Goal: Task Accomplishment & Management: Use online tool/utility

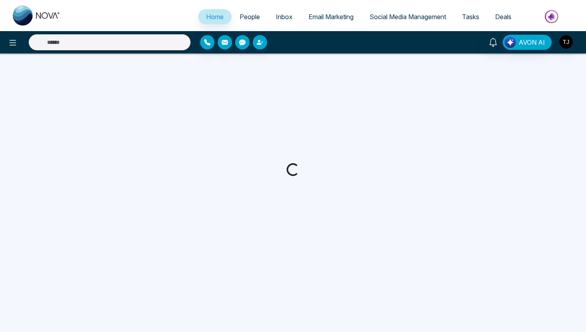
select select "*"
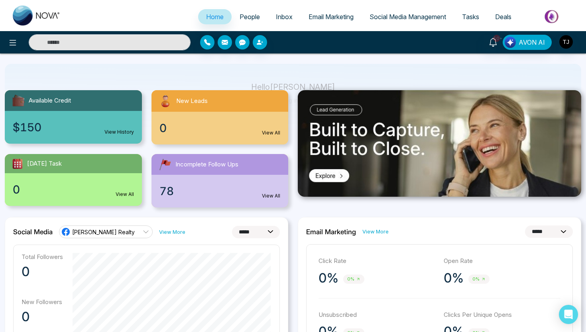
scroll to position [50, 0]
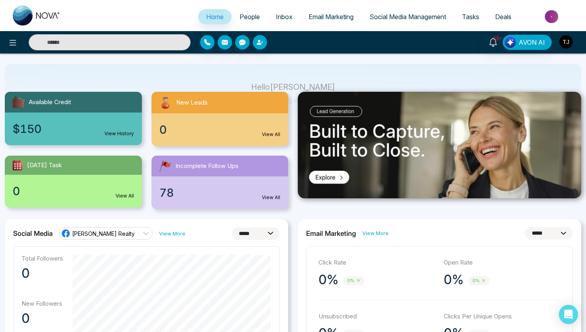
click at [566, 40] on img "button" at bounding box center [567, 42] width 14 height 14
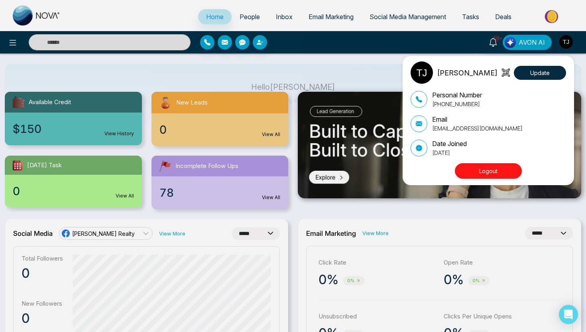
click at [331, 64] on div "[PERSON_NAME] Update Personal Number [PHONE_NUMBER] Email [EMAIL_ADDRESS][DOMAI…" at bounding box center [293, 166] width 586 height 332
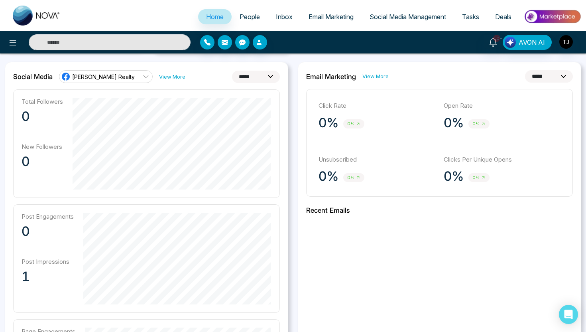
scroll to position [212, 0]
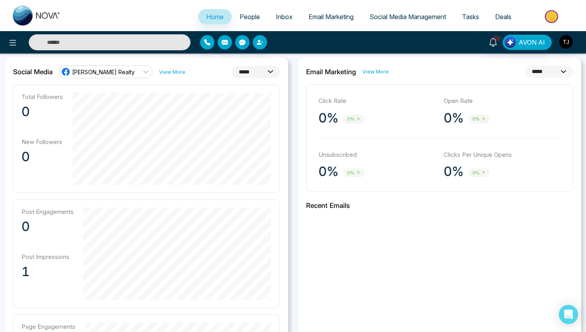
click at [247, 71] on select "**********" at bounding box center [256, 72] width 48 height 12
select select "**"
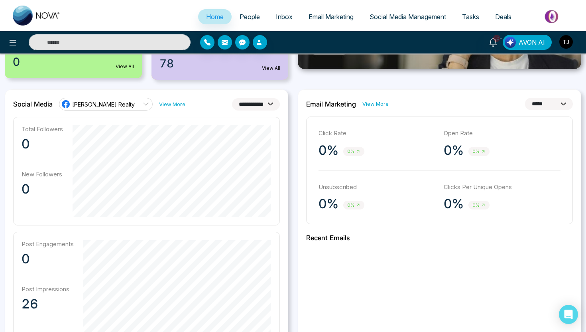
scroll to position [179, 0]
click at [527, 103] on select "**********" at bounding box center [549, 104] width 48 height 12
select select "**"
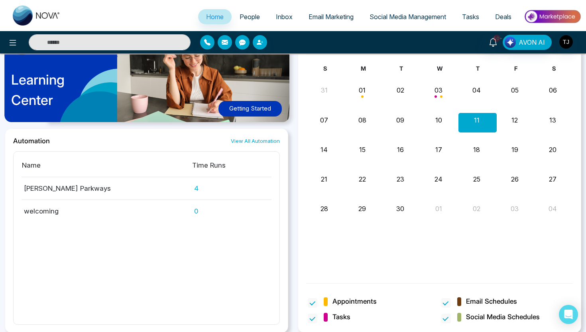
scroll to position [727, 0]
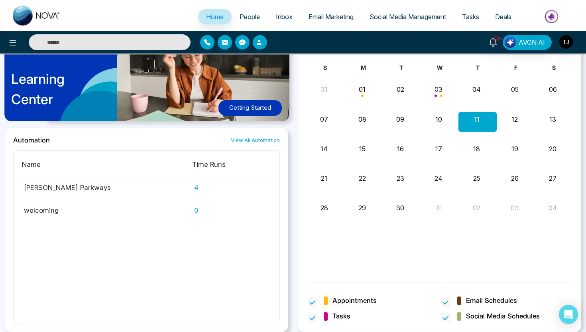
click at [247, 18] on span "People" at bounding box center [250, 17] width 20 height 8
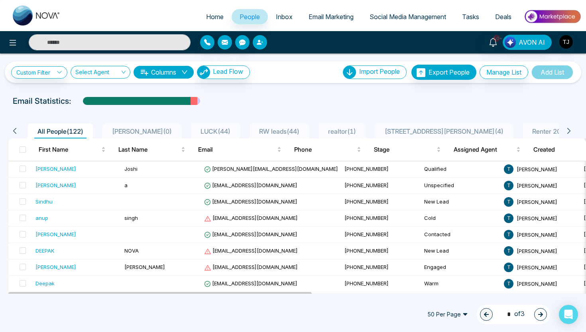
click at [261, 41] on icon "button" at bounding box center [260, 42] width 6 height 6
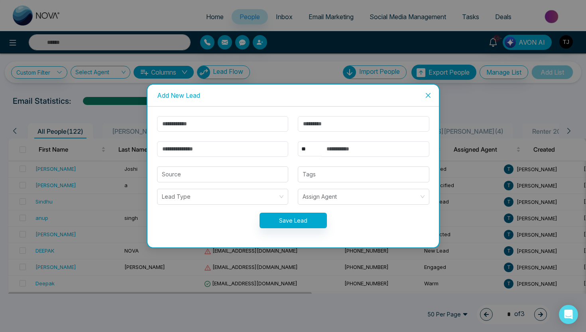
click at [428, 95] on icon "close" at bounding box center [428, 95] width 6 height 6
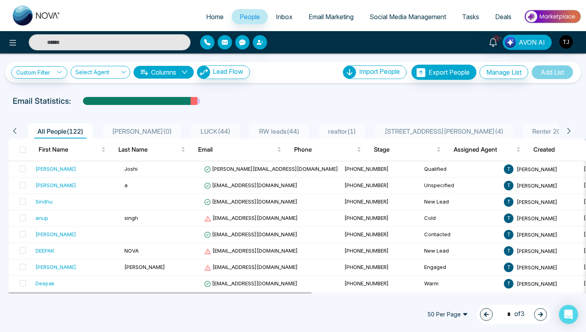
click at [245, 98] on div "Email Statistics:" at bounding box center [198, 101] width 371 height 12
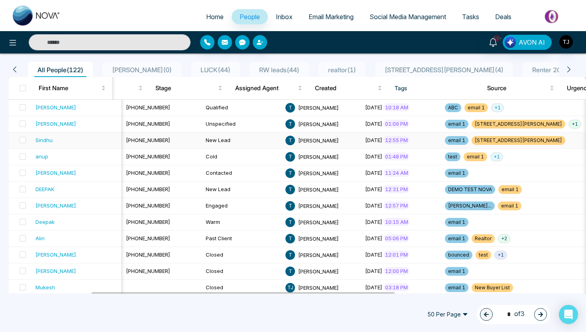
scroll to position [0, 90]
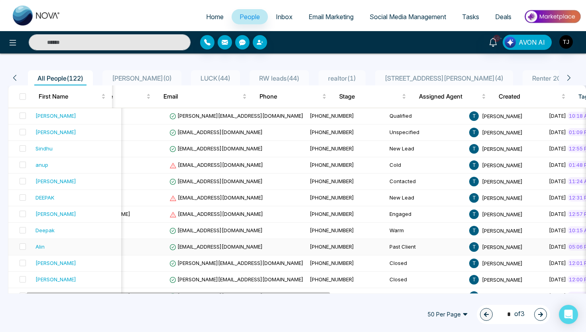
click at [41, 246] on div "Alin" at bounding box center [40, 247] width 9 height 8
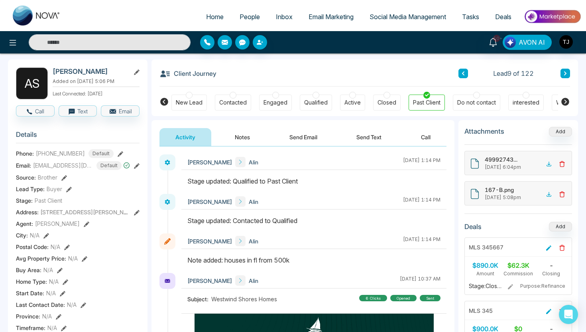
click at [248, 130] on button "Notes" at bounding box center [242, 137] width 47 height 18
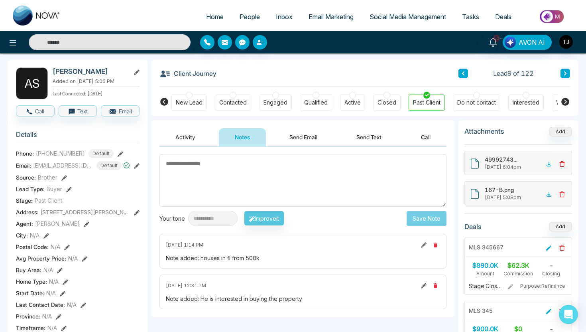
click at [321, 134] on button "Send Email" at bounding box center [304, 137] width 60 height 18
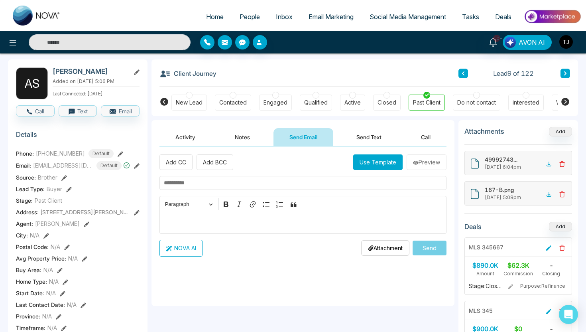
click at [374, 134] on button "Send Text" at bounding box center [369, 137] width 57 height 18
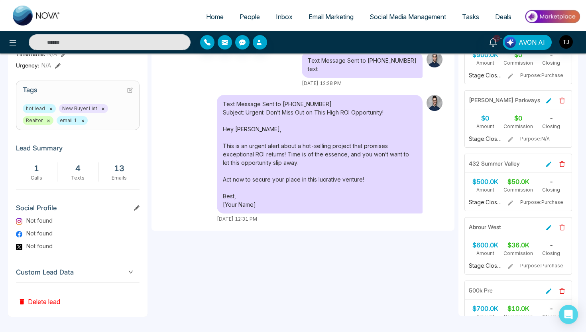
click at [128, 267] on span "Custom Lead Data" at bounding box center [78, 272] width 124 height 11
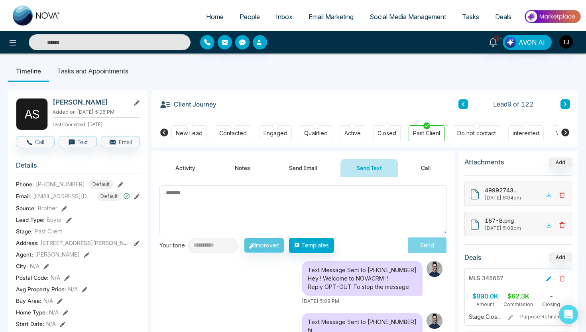
click at [310, 169] on button "Send Email" at bounding box center [303, 168] width 60 height 18
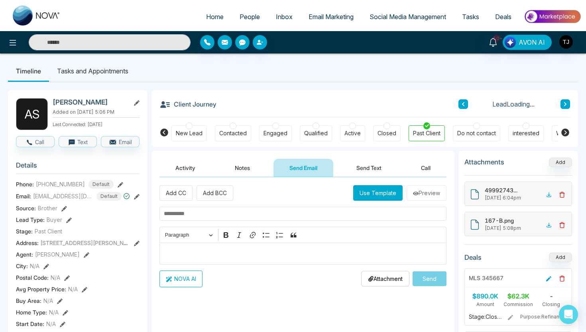
click at [217, 247] on div "Editor editing area: main" at bounding box center [303, 254] width 287 height 22
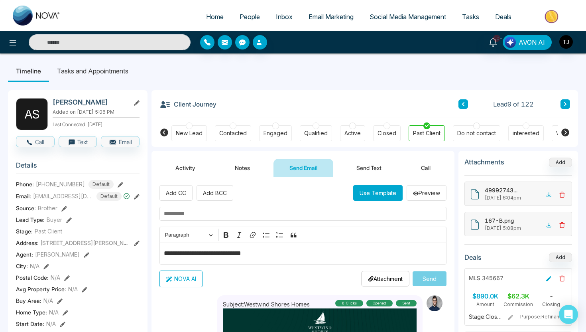
click at [184, 281] on button "NOVA AI" at bounding box center [181, 279] width 43 height 17
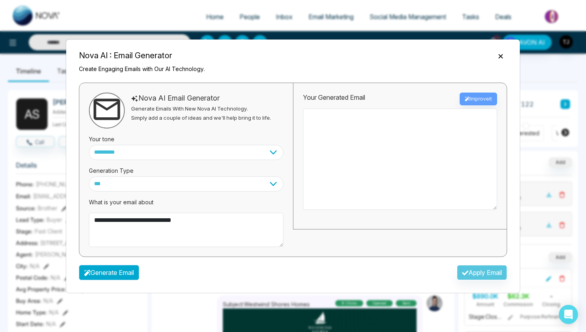
click at [132, 269] on button "Generate Email" at bounding box center [109, 272] width 60 height 15
type textarea "**********"
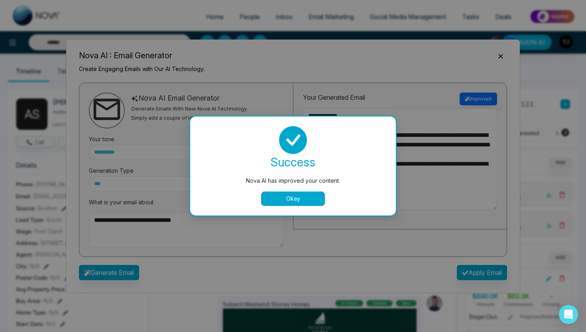
click at [315, 201] on button "Okay" at bounding box center [293, 199] width 64 height 14
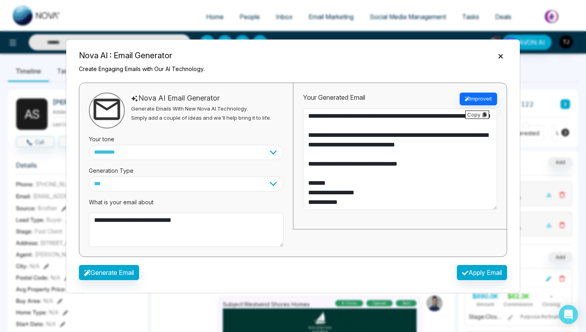
scroll to position [38, 0]
click at [481, 272] on button "Apply Email" at bounding box center [482, 272] width 50 height 15
type textarea "**********"
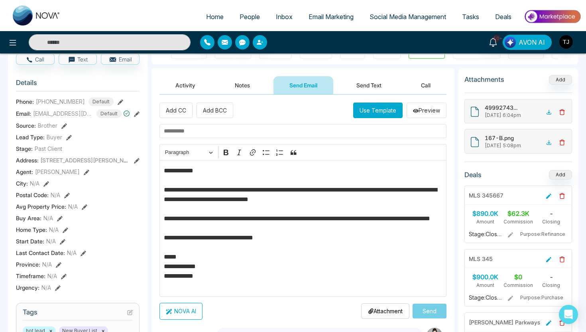
scroll to position [0, 0]
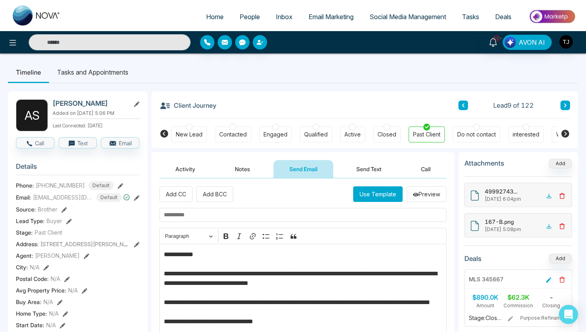
click at [93, 76] on li "Tasks and Appointments" at bounding box center [92, 72] width 87 height 22
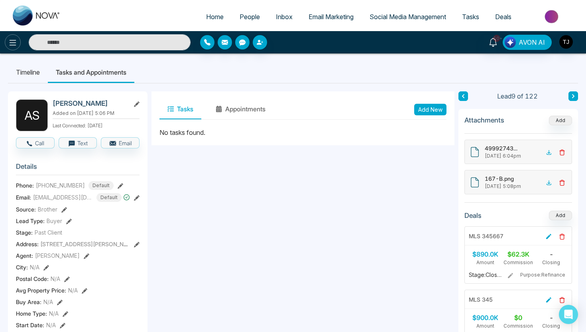
click at [10, 44] on icon at bounding box center [13, 43] width 7 height 6
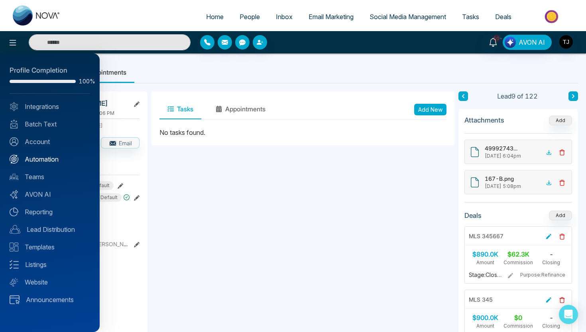
click at [38, 158] on link "Automation" at bounding box center [50, 159] width 81 height 10
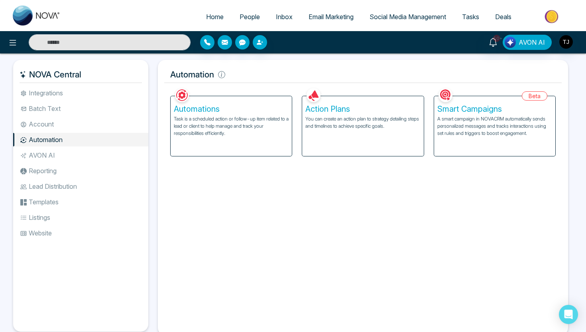
click at [453, 112] on h5 "Smart Campaigns" at bounding box center [495, 109] width 115 height 10
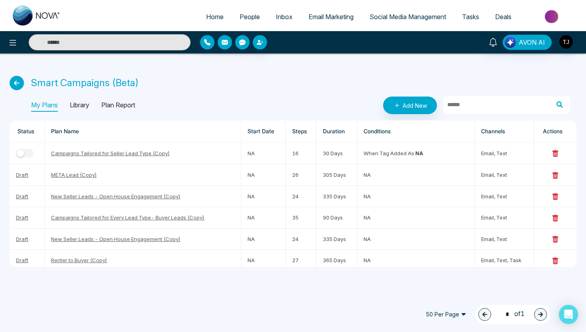
click at [83, 108] on p "Library" at bounding box center [80, 105] width 20 height 13
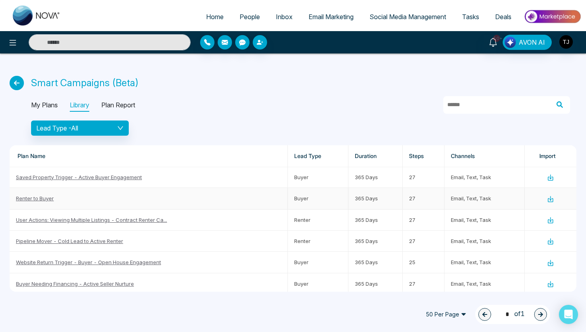
scroll to position [163, 0]
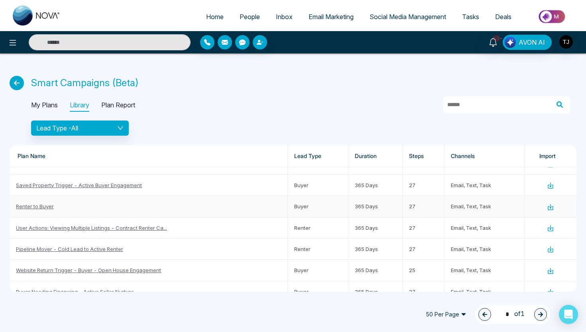
click at [37, 206] on link "Renter to Buyer" at bounding box center [35, 206] width 38 height 6
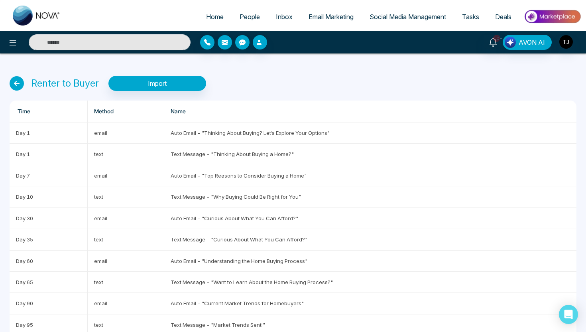
click at [20, 81] on icon at bounding box center [17, 83] width 14 height 14
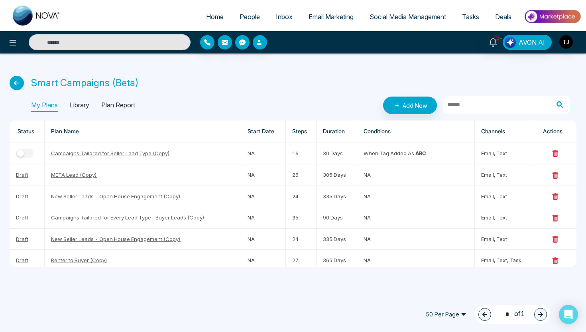
click at [14, 83] on icon at bounding box center [17, 83] width 14 height 14
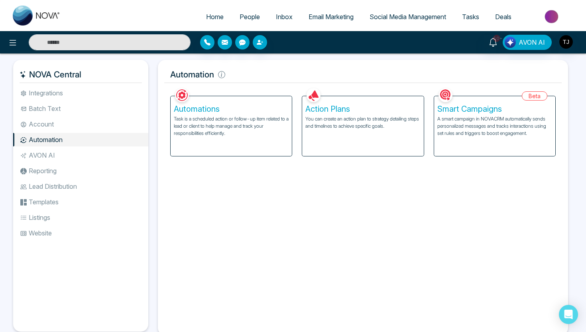
click at [420, 20] on span "Social Media Management" at bounding box center [408, 17] width 77 height 8
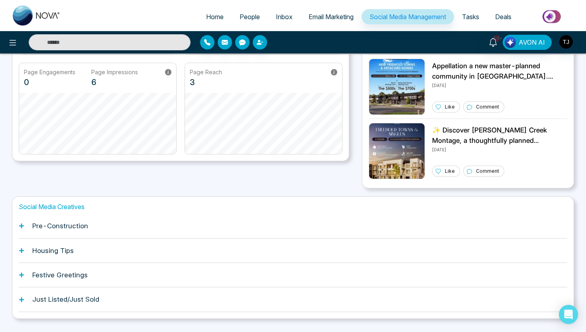
scroll to position [184, 0]
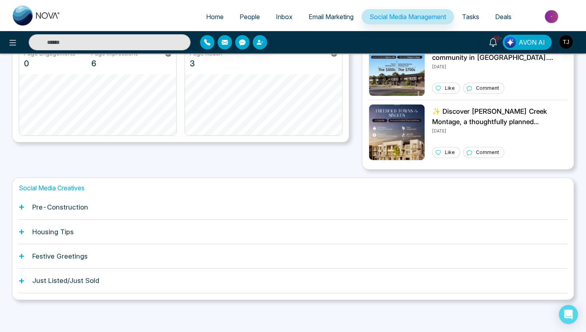
click at [44, 209] on h1 "Pre-Construction" at bounding box center [60, 207] width 56 height 8
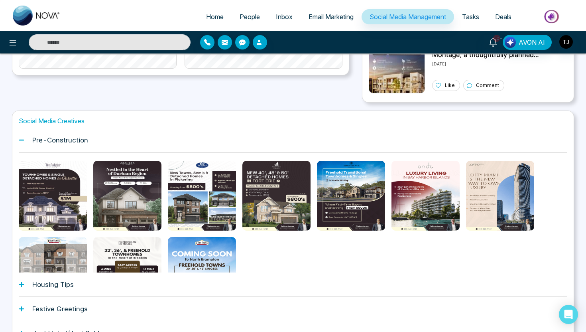
scroll to position [267, 0]
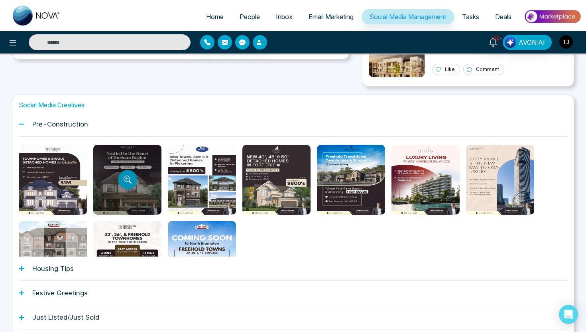
click at [128, 184] on button "Preview template" at bounding box center [127, 179] width 19 height 19
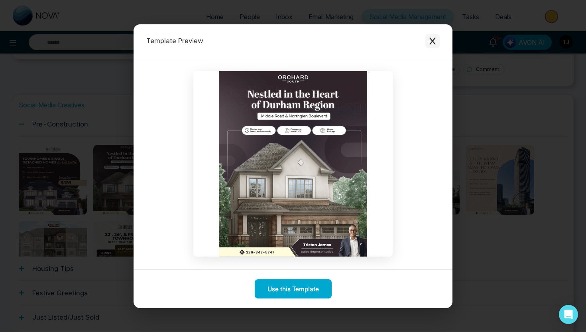
click at [435, 41] on icon "Close modal" at bounding box center [433, 41] width 8 height 8
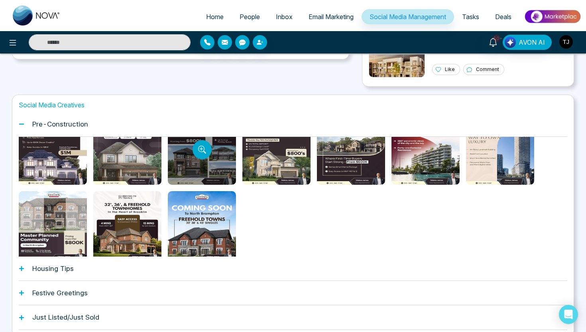
scroll to position [38, 0]
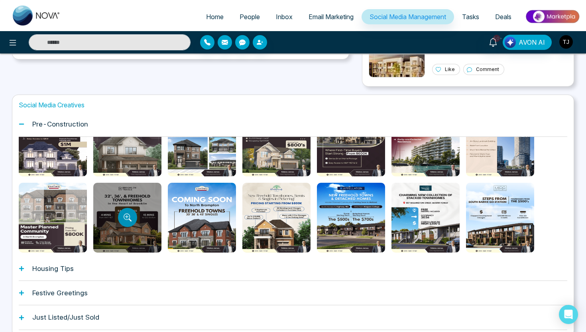
click at [129, 215] on icon "Preview template" at bounding box center [128, 217] width 8 height 8
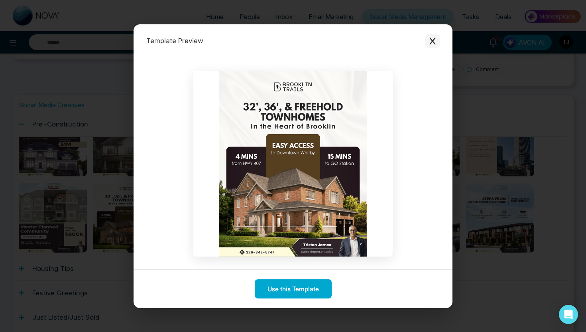
click at [435, 38] on icon "Close modal" at bounding box center [433, 41] width 6 height 7
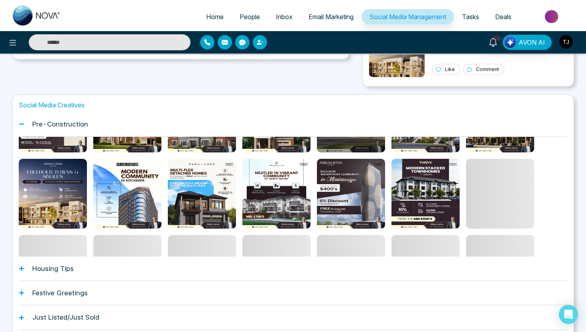
scroll to position [132, 0]
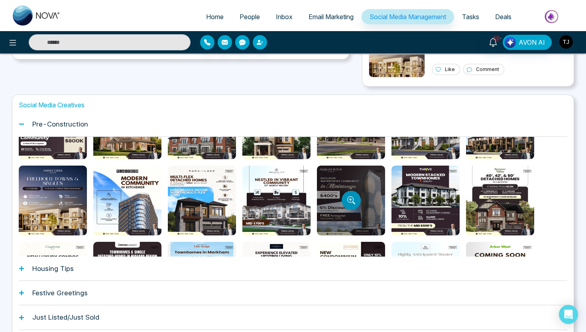
click at [342, 199] on button "Preview template" at bounding box center [351, 200] width 19 height 19
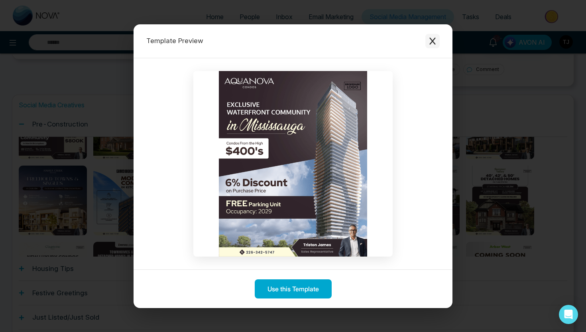
click at [434, 40] on icon "Close modal" at bounding box center [433, 41] width 8 height 8
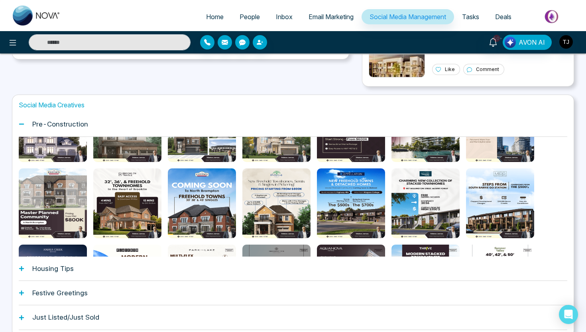
scroll to position [0, 0]
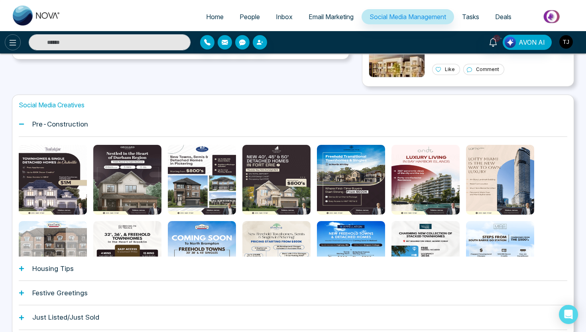
click at [14, 43] on icon at bounding box center [13, 43] width 10 height 10
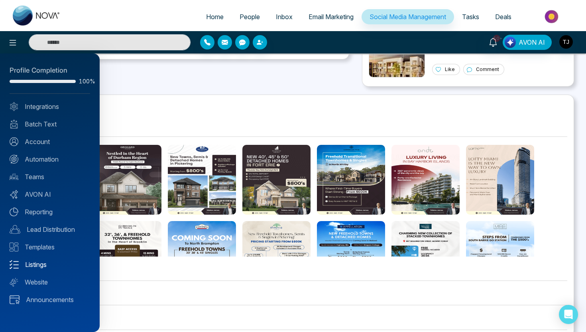
click at [32, 265] on link "Listings" at bounding box center [50, 265] width 81 height 10
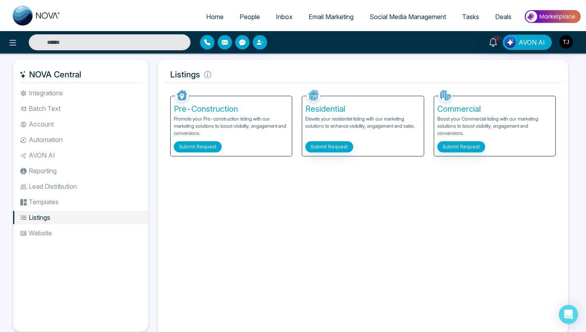
click at [203, 148] on button "Submit Request" at bounding box center [198, 146] width 48 height 11
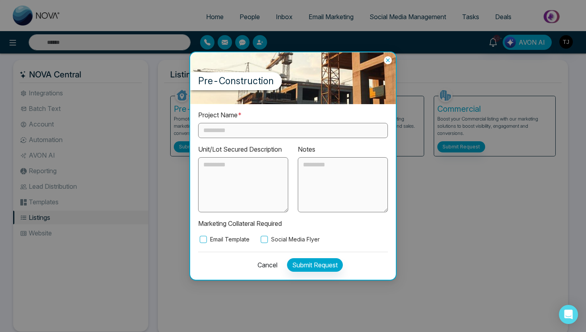
click at [222, 126] on input "text" at bounding box center [293, 130] width 190 height 15
click at [389, 59] on icon at bounding box center [388, 60] width 8 height 8
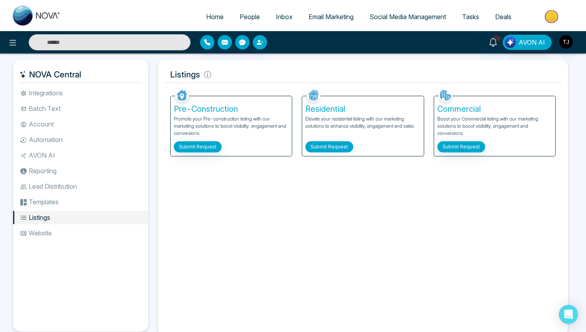
click at [340, 149] on button "Submit Request" at bounding box center [330, 146] width 48 height 11
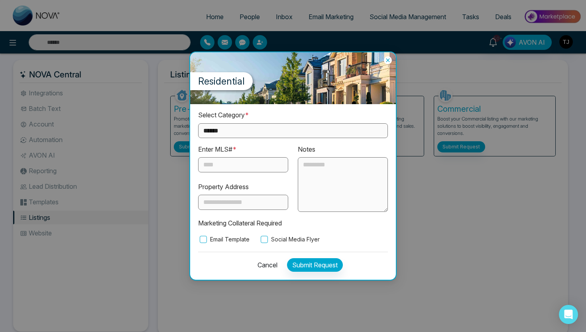
click at [249, 137] on select "**********" at bounding box center [293, 130] width 190 height 15
click at [234, 132] on select "**********" at bounding box center [293, 130] width 190 height 15
click at [245, 130] on select "**********" at bounding box center [293, 130] width 190 height 15
select select "**********"
click at [238, 164] on input "text" at bounding box center [243, 164] width 90 height 15
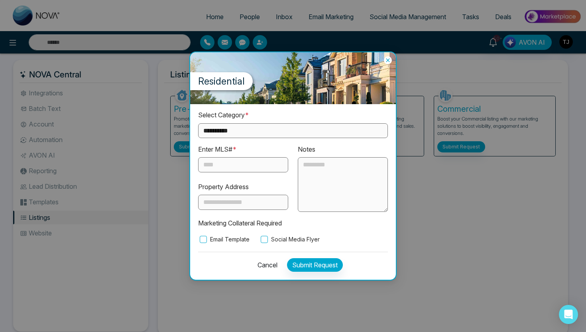
click at [388, 61] on icon at bounding box center [388, 60] width 8 height 8
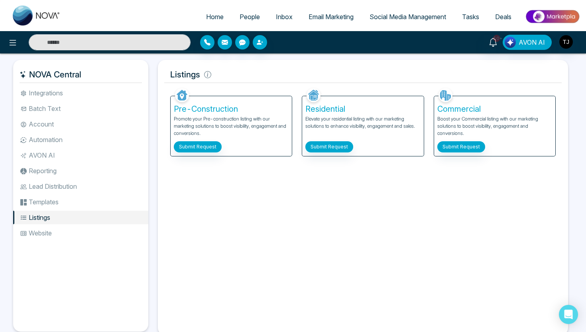
click at [399, 16] on span "Social Media Management" at bounding box center [408, 17] width 77 height 8
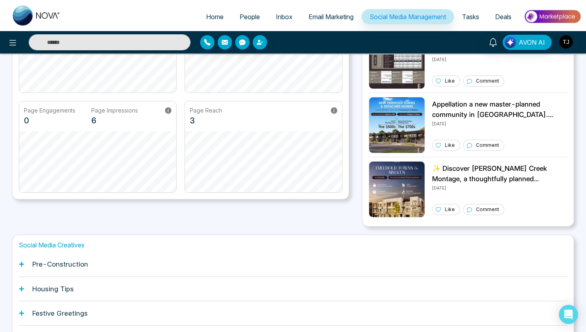
scroll to position [184, 0]
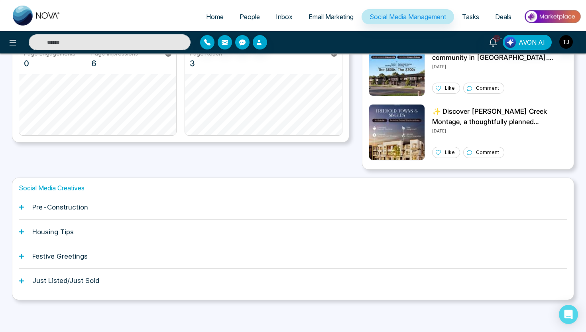
click at [70, 232] on h1 "Housing Tips" at bounding box center [52, 232] width 41 height 8
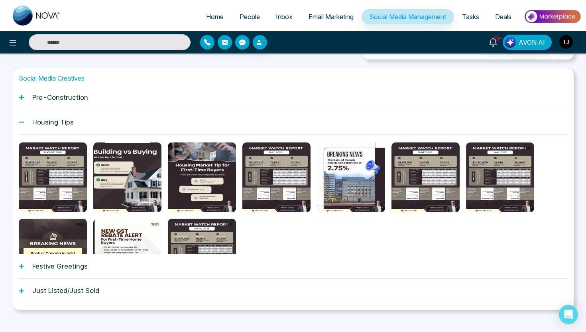
scroll to position [294, 0]
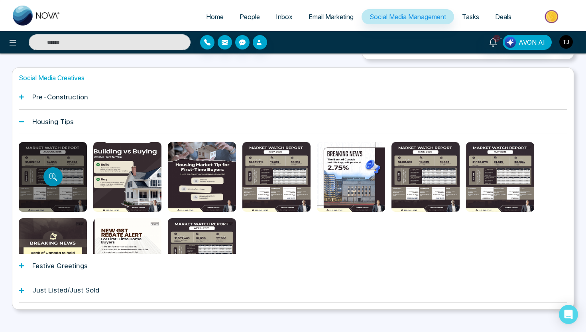
click at [51, 174] on icon "Preview template" at bounding box center [53, 177] width 8 height 8
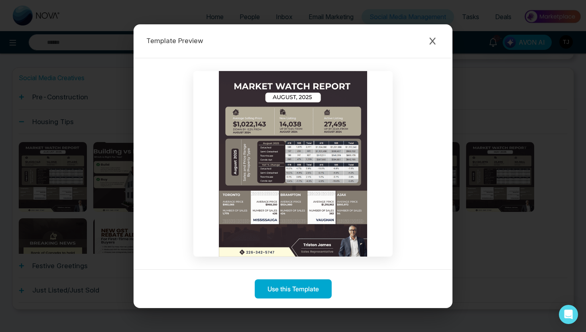
click at [83, 160] on div "Template Preview Use this Template" at bounding box center [293, 166] width 586 height 332
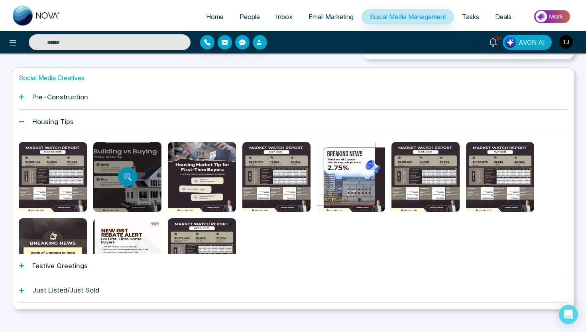
click at [121, 175] on button "Preview template" at bounding box center [127, 176] width 19 height 19
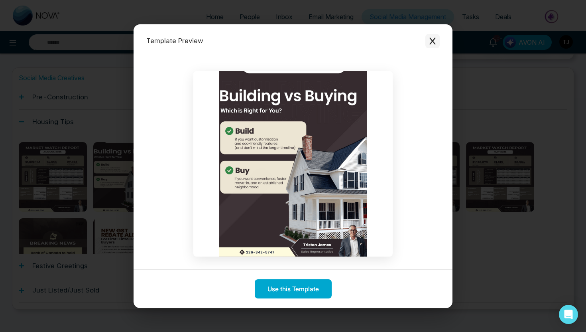
click at [429, 38] on icon "Close modal" at bounding box center [433, 41] width 8 height 8
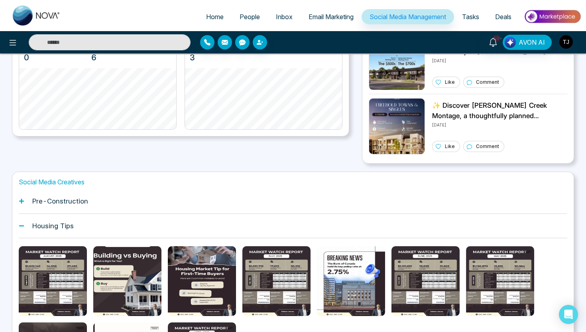
scroll to position [211, 0]
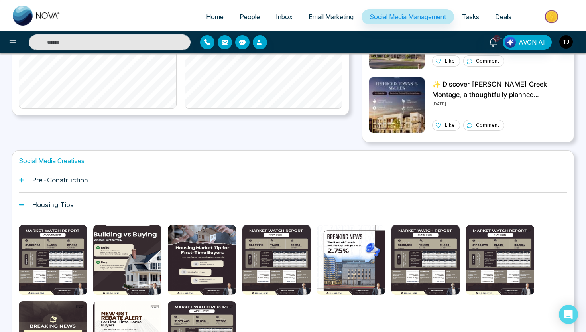
click at [71, 183] on h1 "Pre-Construction" at bounding box center [60, 180] width 56 height 8
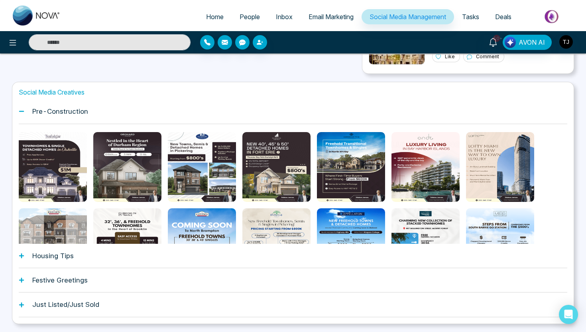
scroll to position [302, 0]
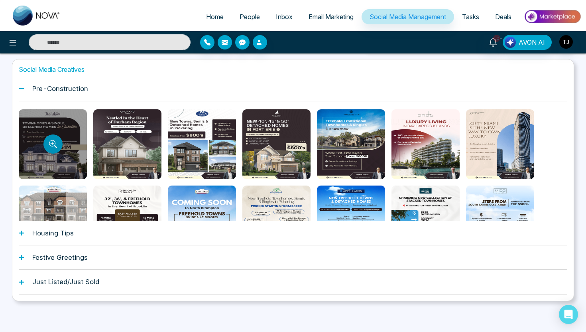
click at [55, 143] on icon "Preview template" at bounding box center [52, 143] width 6 height 6
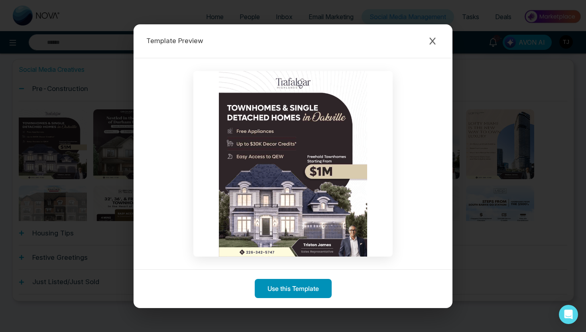
click at [294, 294] on button "Use this Template" at bounding box center [293, 288] width 77 height 19
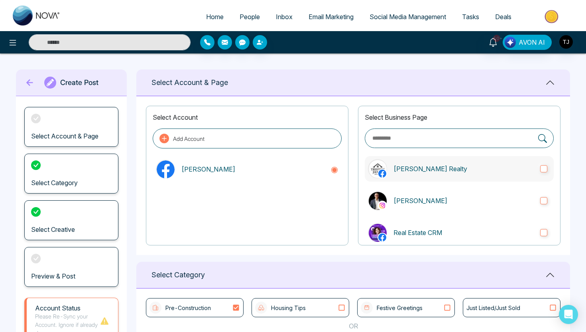
click at [425, 170] on p "[PERSON_NAME] Realty" at bounding box center [464, 169] width 140 height 10
click at [424, 195] on label "[PERSON_NAME]" at bounding box center [459, 201] width 189 height 26
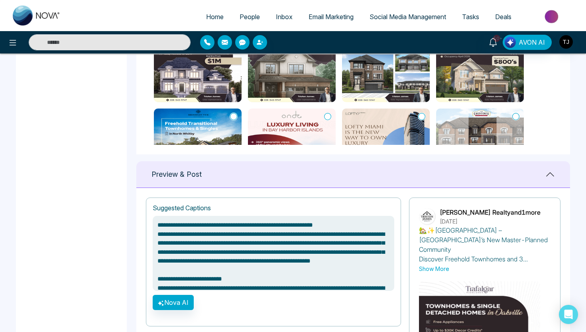
scroll to position [358, 0]
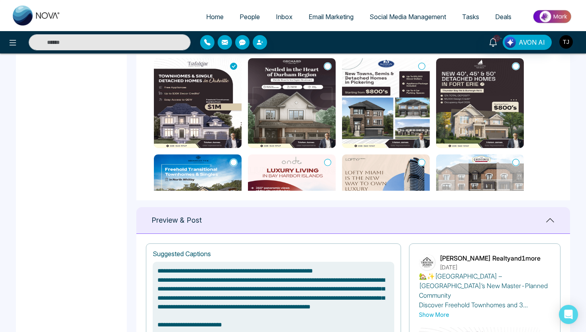
click at [425, 65] on icon at bounding box center [422, 66] width 7 height 8
type textarea "**********"
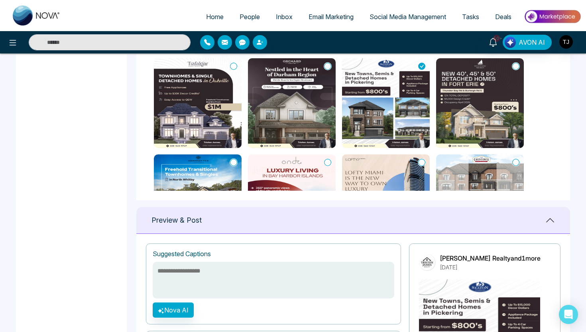
click at [331, 62] on icon at bounding box center [327, 66] width 7 height 8
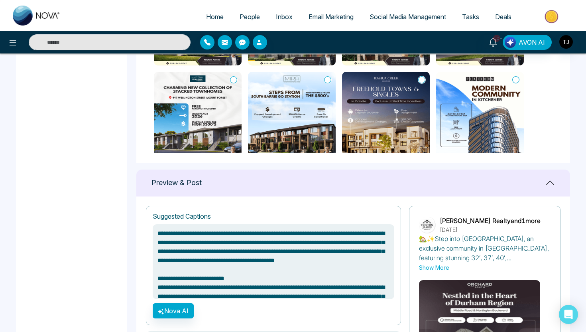
scroll to position [239, 0]
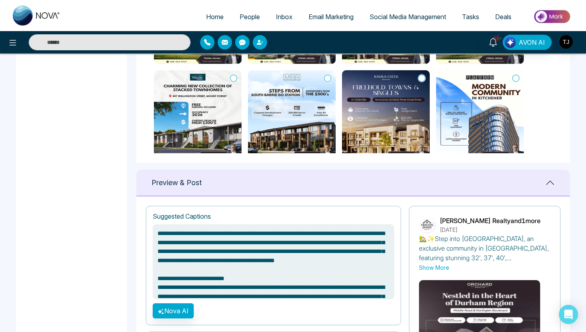
click at [417, 74] on img at bounding box center [386, 115] width 88 height 90
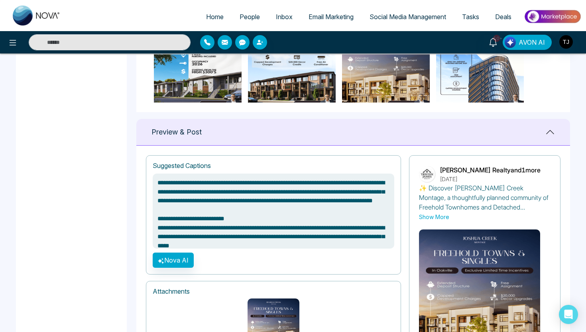
scroll to position [447, 0]
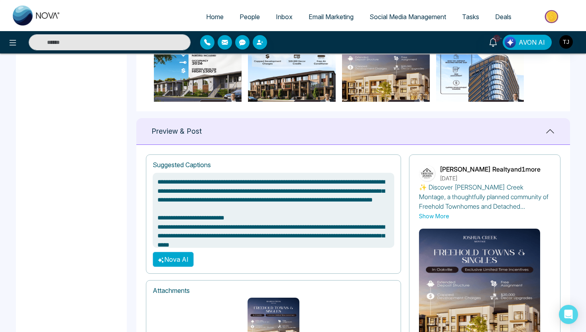
click at [182, 259] on button "Nova AI" at bounding box center [173, 259] width 41 height 15
type textarea "**********"
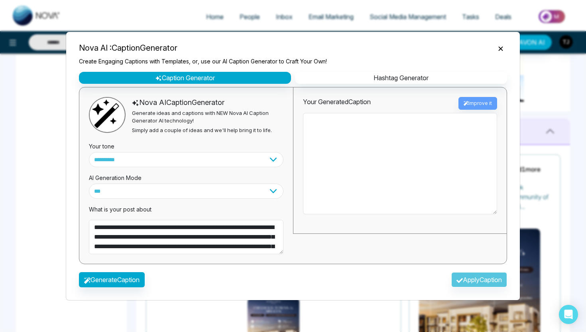
type textarea "**********"
click at [161, 156] on select "**********" at bounding box center [186, 159] width 195 height 15
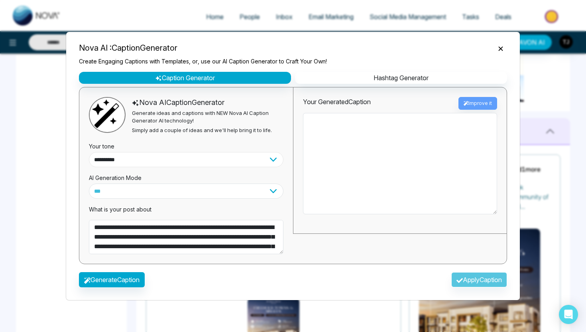
select select "********"
click at [124, 278] on button "Generate Caption" at bounding box center [112, 279] width 66 height 15
type textarea "**********"
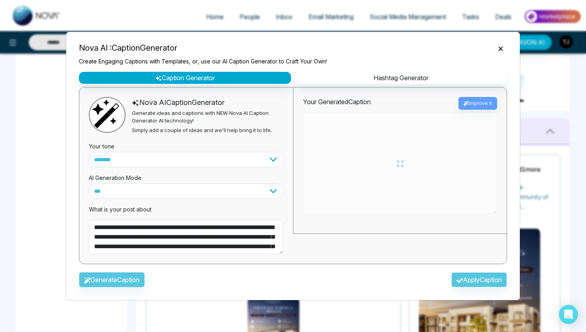
type textarea "**********"
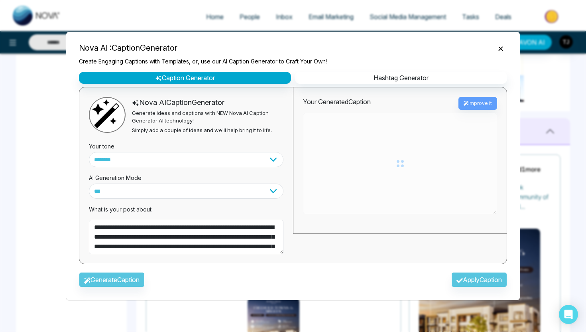
type textarea "**********"
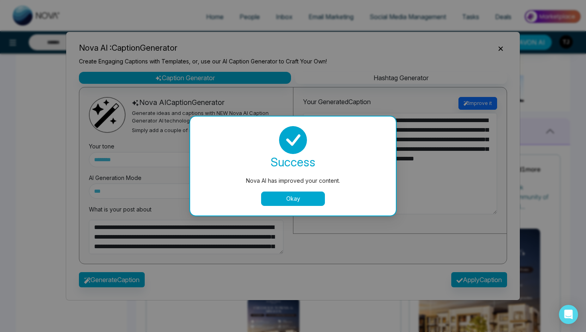
click at [315, 202] on button "Okay" at bounding box center [293, 199] width 64 height 14
type textarea "**********"
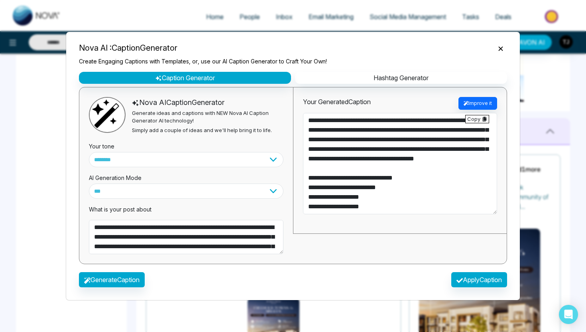
type textarea "**********"
click at [461, 277] on button "Apply Caption" at bounding box center [480, 279] width 56 height 15
type textarea "**********"
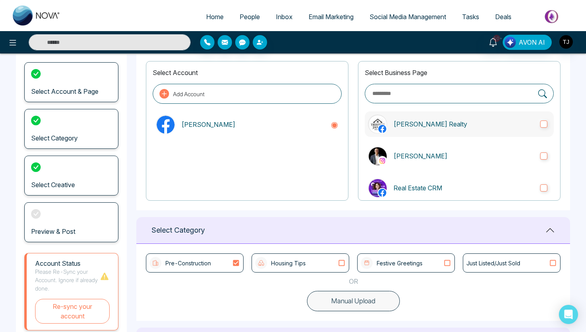
scroll to position [0, 0]
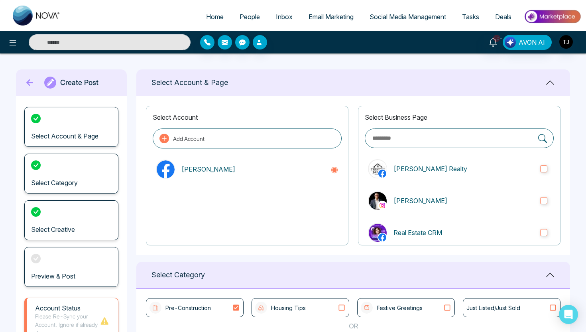
click at [395, 20] on link "Social Media Management" at bounding box center [408, 16] width 93 height 15
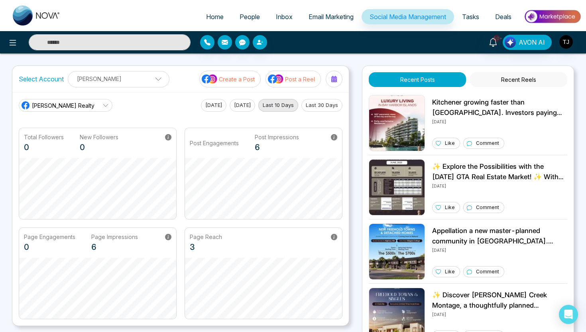
click at [292, 79] on p "Post a Reel" at bounding box center [300, 79] width 30 height 8
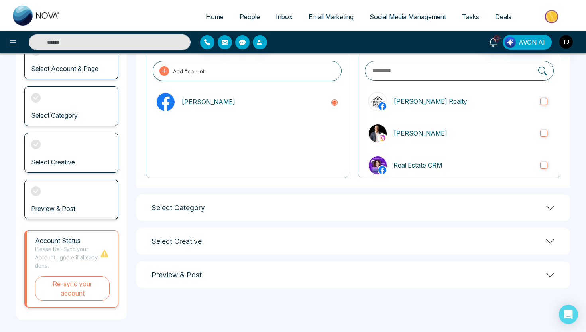
scroll to position [71, 0]
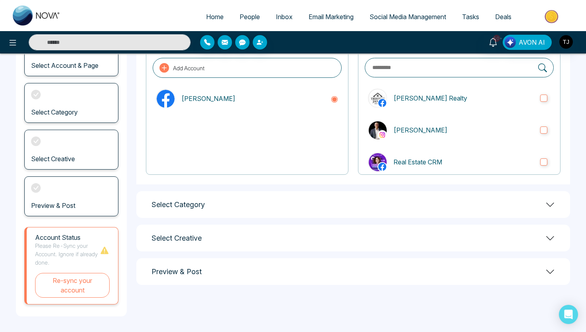
click at [230, 205] on div "Select Category" at bounding box center [353, 204] width 434 height 27
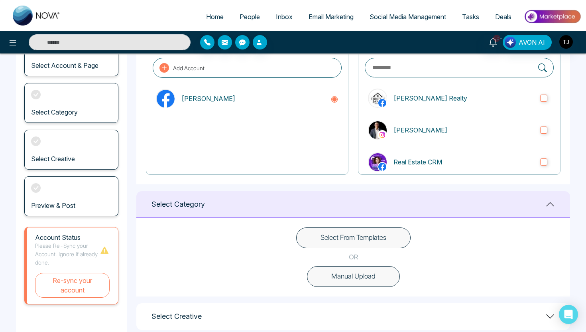
click at [322, 231] on button "Select From Templates" at bounding box center [353, 237] width 115 height 21
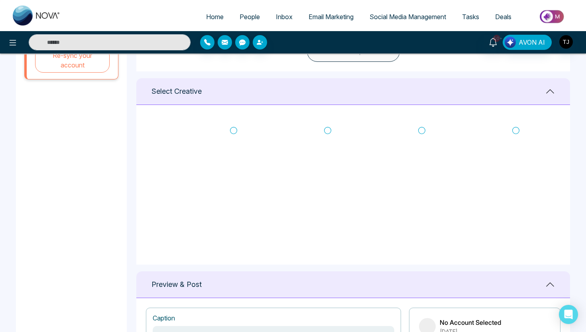
scroll to position [306, 0]
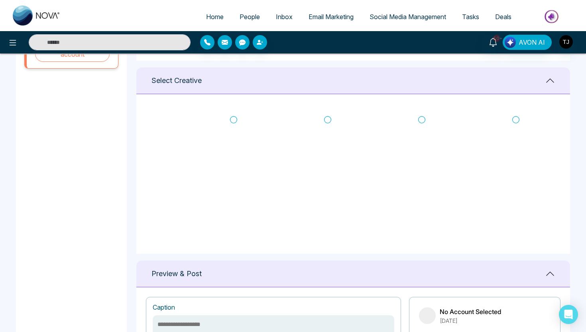
click at [502, 81] on div "Select Creative" at bounding box center [353, 80] width 434 height 27
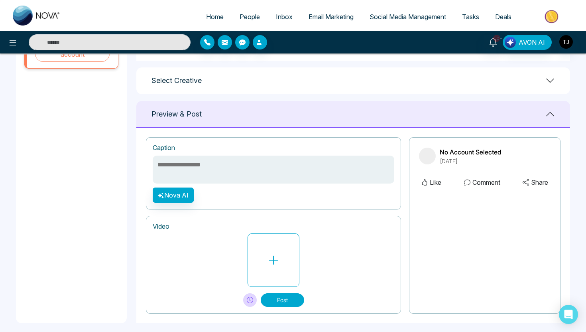
click at [405, 18] on span "Social Media Management" at bounding box center [408, 17] width 77 height 8
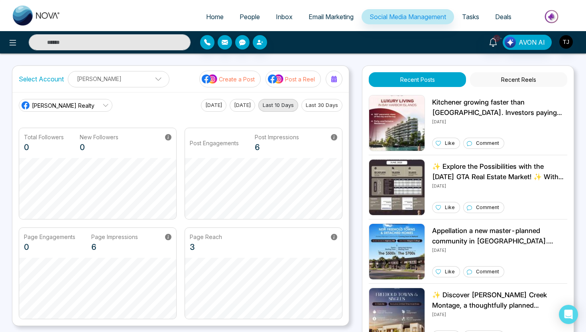
scroll to position [184, 0]
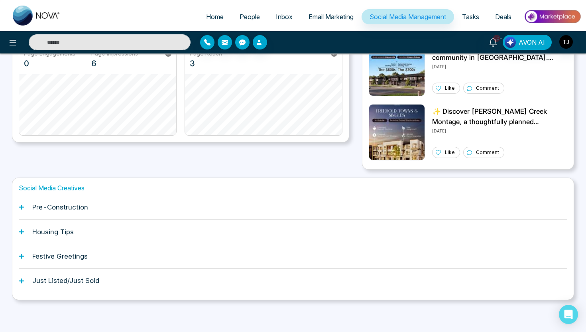
click at [291, 226] on div "Housing Tips" at bounding box center [293, 232] width 549 height 24
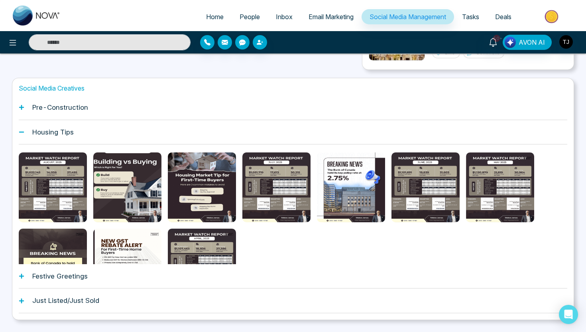
scroll to position [303, 0]
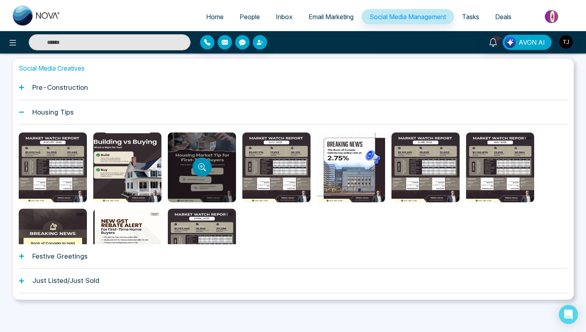
click at [205, 173] on button "Preview template" at bounding box center [202, 167] width 19 height 19
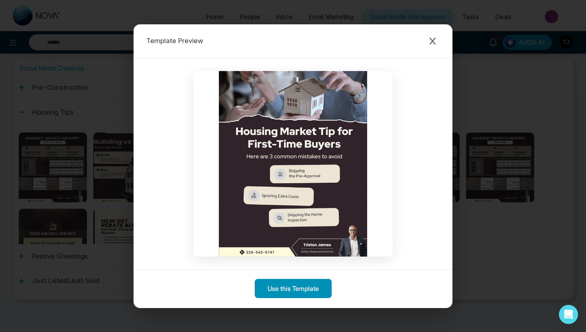
click at [274, 292] on button "Use this Template" at bounding box center [293, 288] width 77 height 19
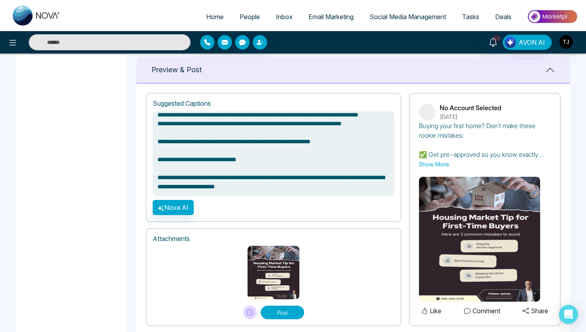
scroll to position [527, 0]
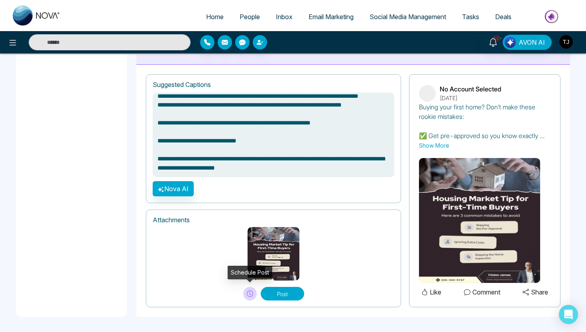
click at [246, 295] on button at bounding box center [250, 294] width 14 height 14
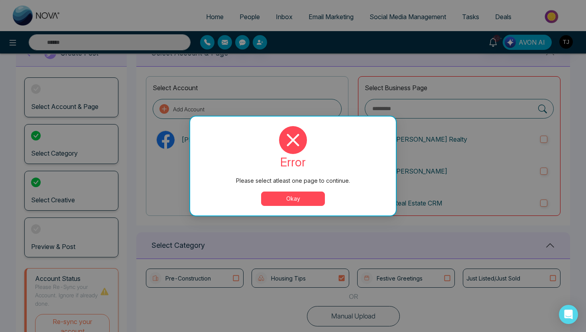
scroll to position [0, 0]
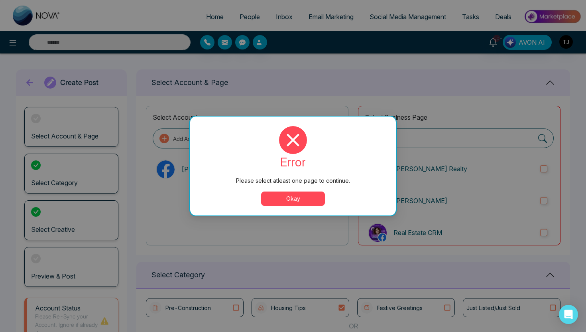
click at [446, 171] on div "Please select atleast one page to continue. error Please select atleast one pag…" at bounding box center [293, 166] width 586 height 332
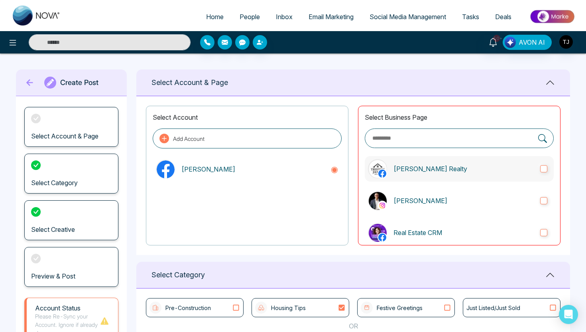
click at [410, 172] on p "[PERSON_NAME] Realty" at bounding box center [464, 169] width 140 height 10
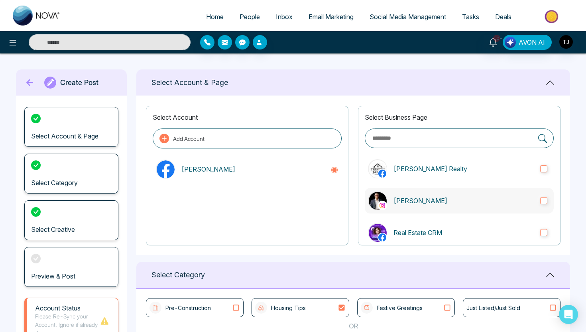
click at [399, 197] on p "[PERSON_NAME]" at bounding box center [464, 201] width 140 height 10
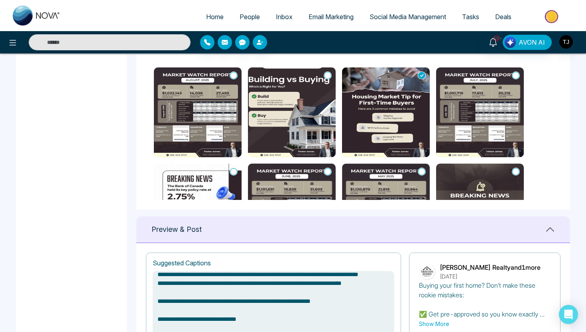
scroll to position [527, 0]
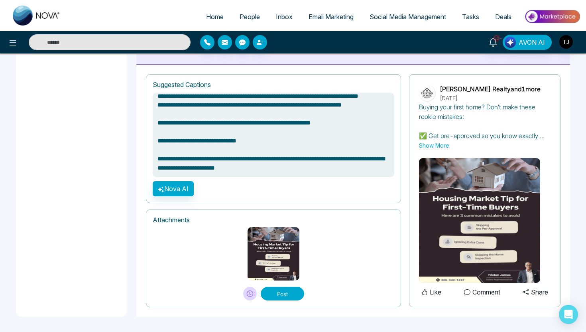
type textarea "**********"
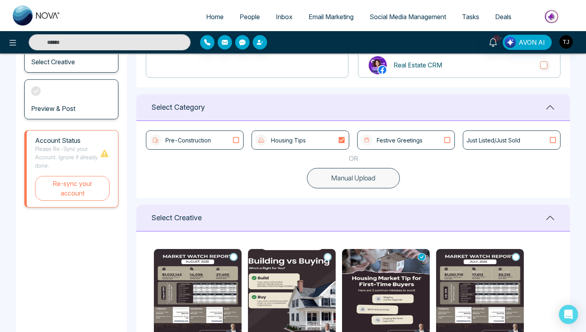
scroll to position [0, 0]
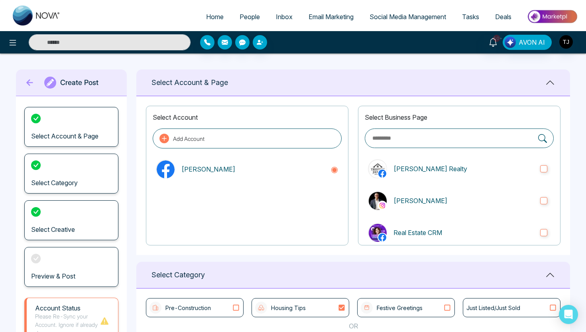
click at [423, 20] on span "Social Media Management" at bounding box center [408, 17] width 77 height 8
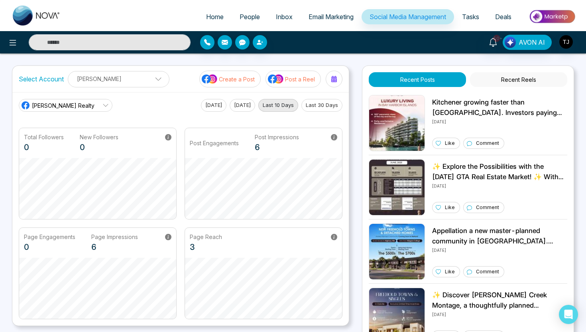
click at [295, 79] on p "Post a Reel" at bounding box center [300, 79] width 30 height 8
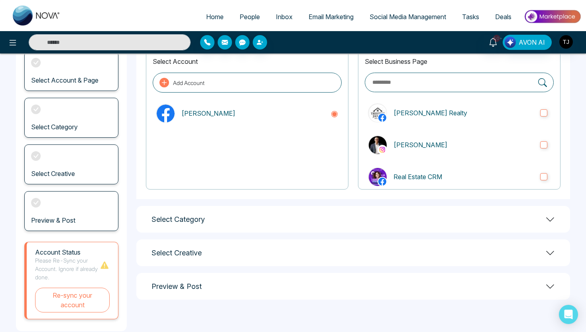
scroll to position [71, 0]
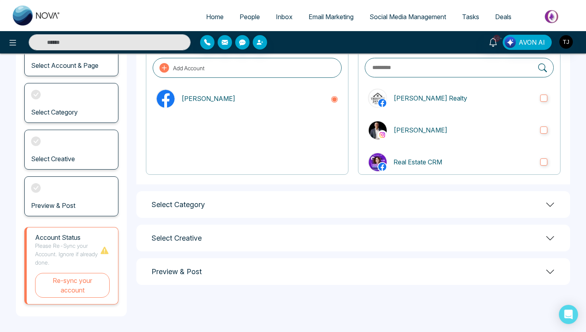
click at [248, 206] on div "Select Category" at bounding box center [353, 204] width 434 height 27
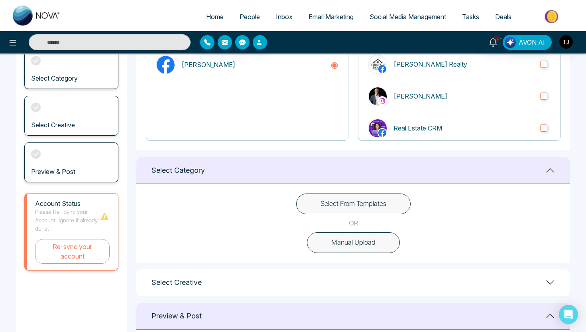
scroll to position [140, 0]
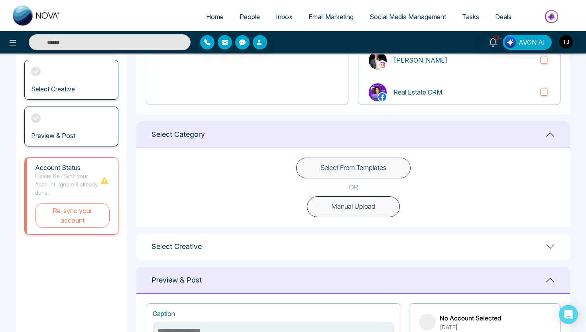
click at [340, 166] on button "Select From Templates" at bounding box center [353, 168] width 115 height 21
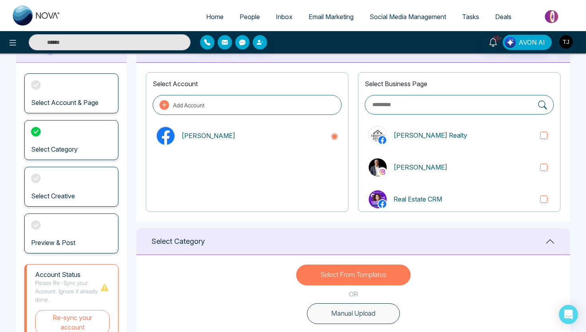
scroll to position [0, 0]
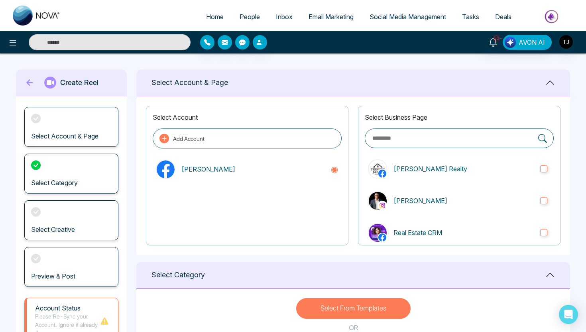
click at [330, 18] on span "Email Marketing" at bounding box center [331, 17] width 45 height 8
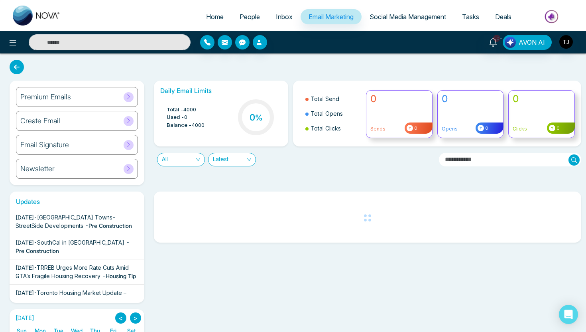
click at [44, 119] on h6 "Create Email" at bounding box center [40, 121] width 40 height 9
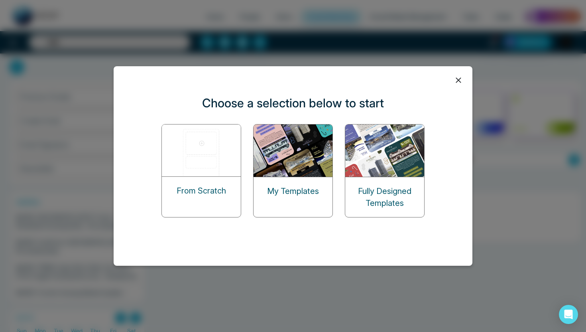
click at [183, 196] on p "From Scratch" at bounding box center [201, 191] width 49 height 12
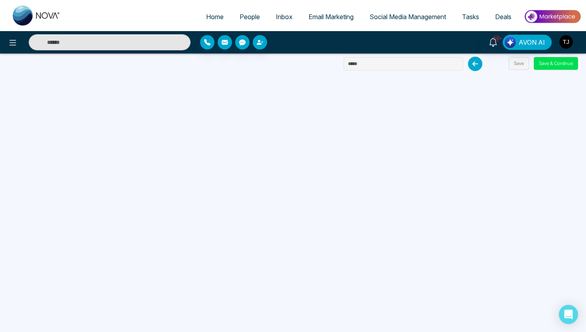
click at [329, 18] on span "Email Marketing" at bounding box center [331, 17] width 45 height 8
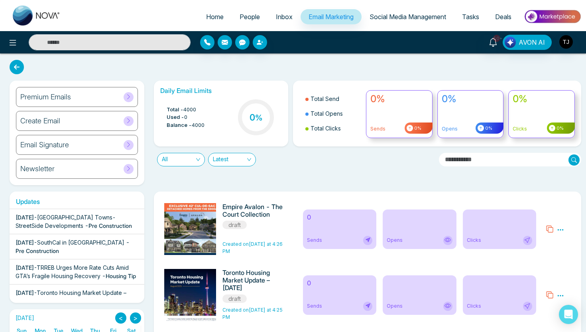
click at [69, 97] on h6 "Premium Emails" at bounding box center [45, 97] width 51 height 9
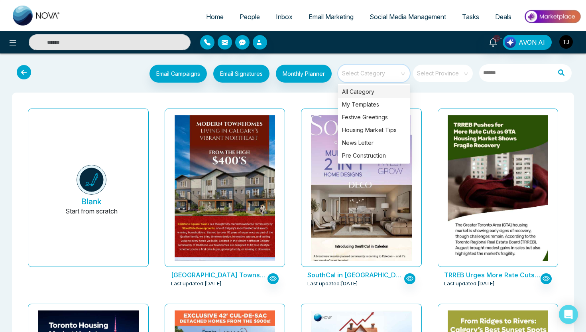
click at [373, 76] on input "search" at bounding box center [371, 71] width 57 height 12
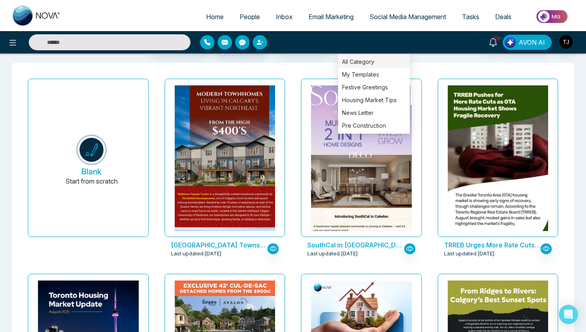
scroll to position [30, 0]
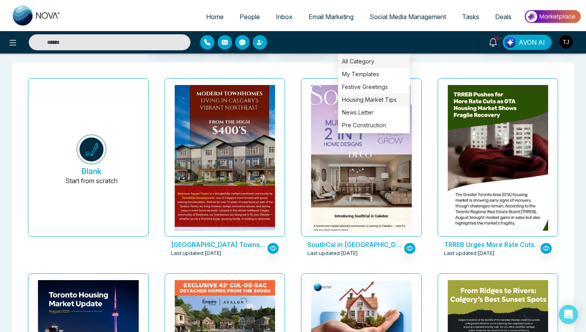
click at [363, 100] on div "Housing Market Tips" at bounding box center [374, 99] width 72 height 13
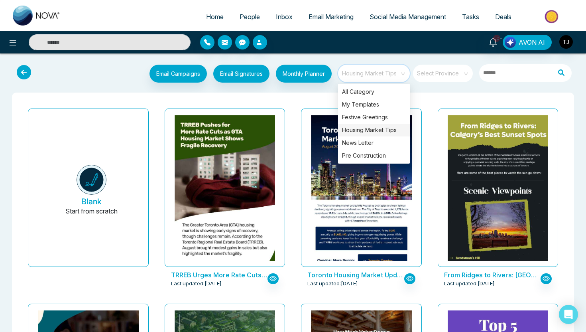
click at [294, 107] on div "Toronto Housing Market Update – [DATE] Last updated: [DATE]" at bounding box center [361, 202] width 137 height 195
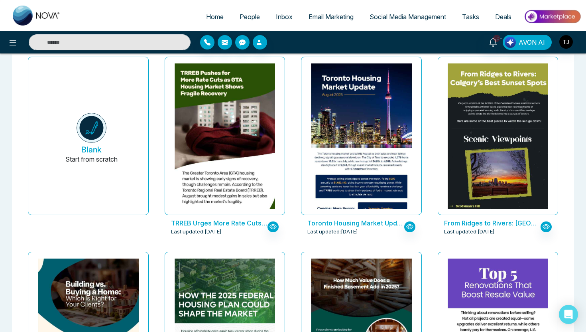
scroll to position [45, 0]
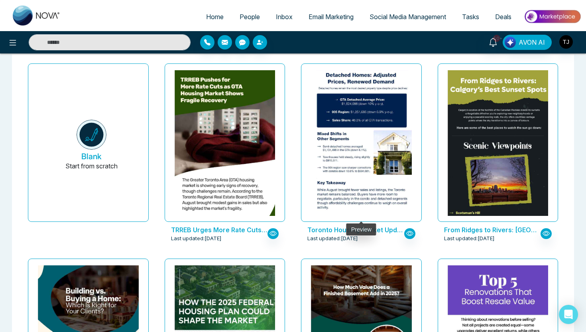
click at [342, 184] on img at bounding box center [361, 37] width 201 height 363
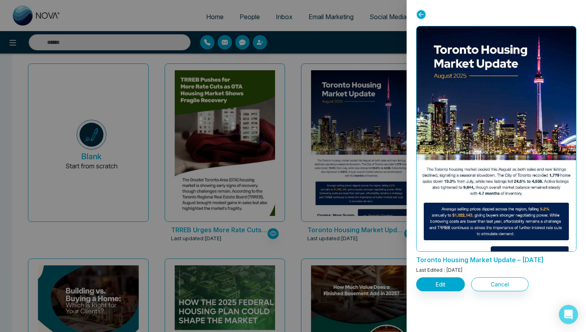
click at [297, 133] on div at bounding box center [293, 166] width 586 height 332
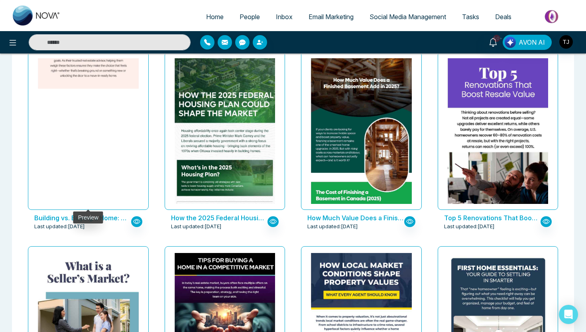
scroll to position [264, 0]
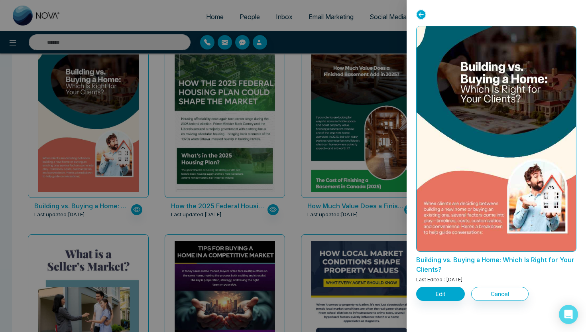
click at [309, 178] on div at bounding box center [293, 166] width 586 height 332
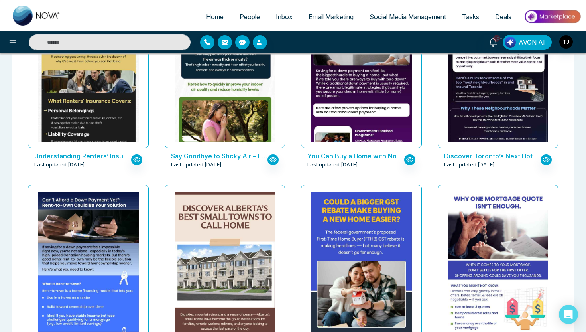
scroll to position [899, 0]
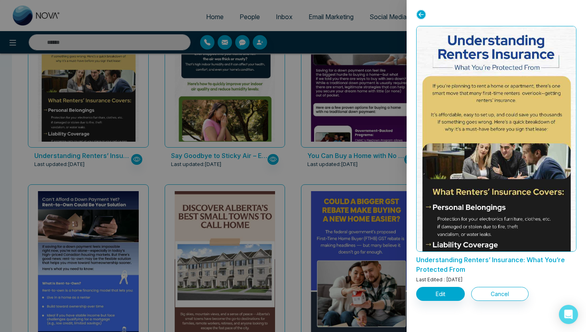
click at [320, 175] on div at bounding box center [293, 166] width 586 height 332
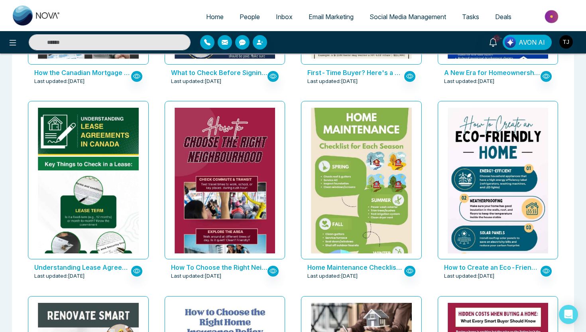
scroll to position [1567, 0]
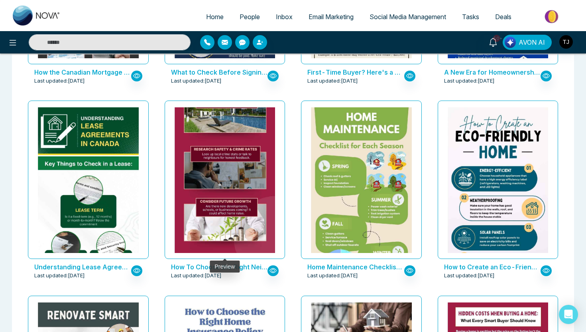
click at [243, 153] on img at bounding box center [224, 89] width 201 height 344
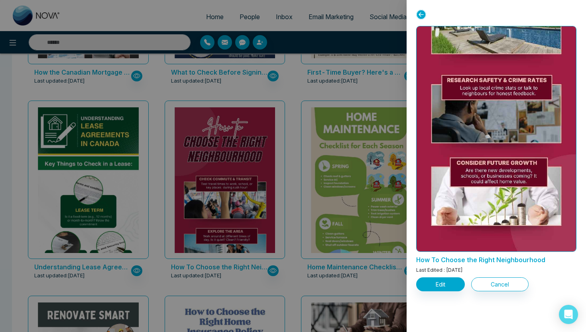
scroll to position [320, 0]
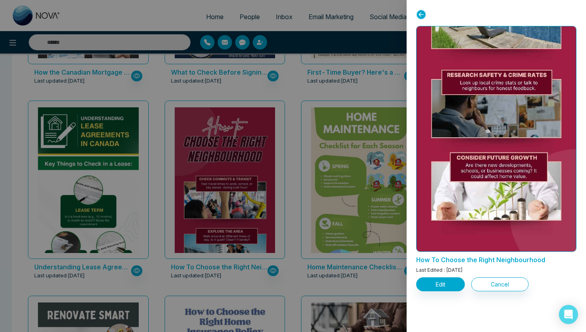
click at [331, 90] on div at bounding box center [293, 166] width 586 height 332
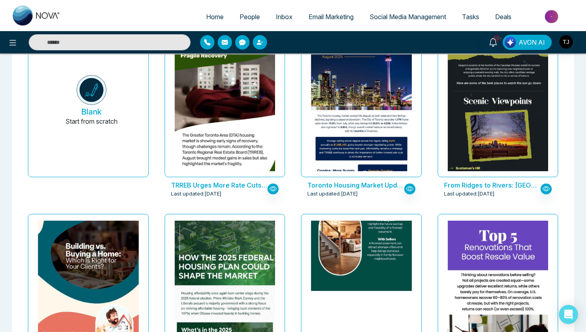
scroll to position [0, 0]
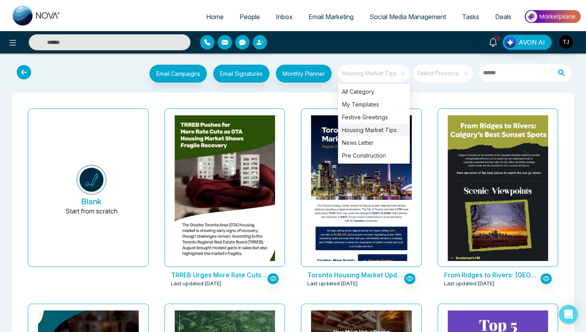
click at [372, 71] on span "Housing Market Tips" at bounding box center [374, 73] width 65 height 12
click at [372, 155] on div "Pre Construction" at bounding box center [374, 155] width 72 height 13
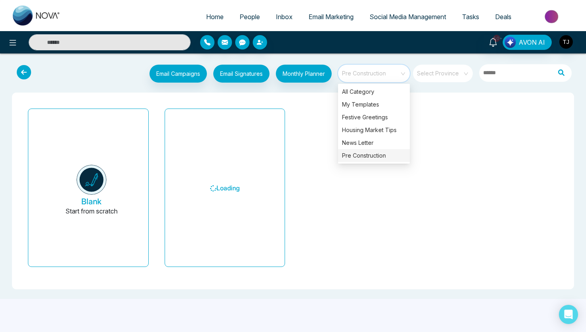
click at [314, 111] on div "Blank Start from scratch Loading" at bounding box center [293, 190] width 547 height 171
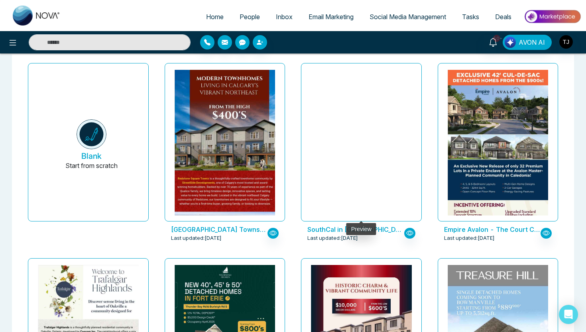
scroll to position [12, 0]
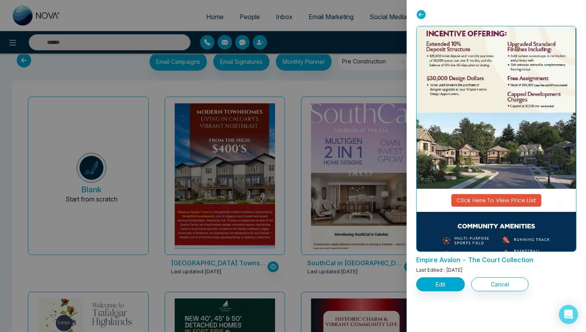
scroll to position [245, 0]
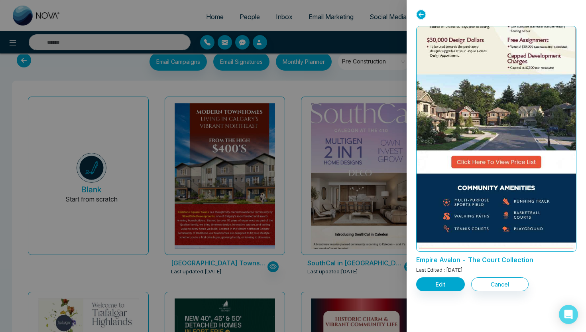
click at [301, 189] on div at bounding box center [293, 166] width 586 height 332
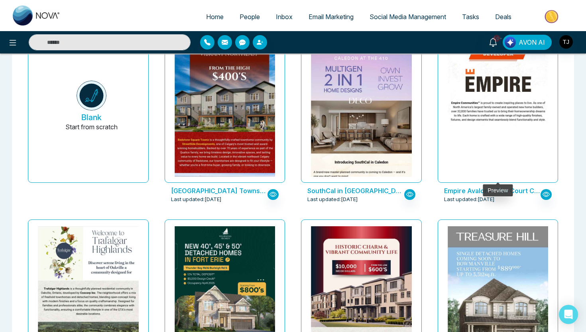
scroll to position [67, 0]
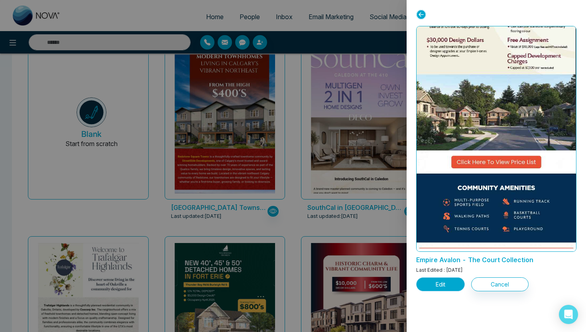
click at [452, 285] on button "Edit" at bounding box center [441, 284] width 49 height 14
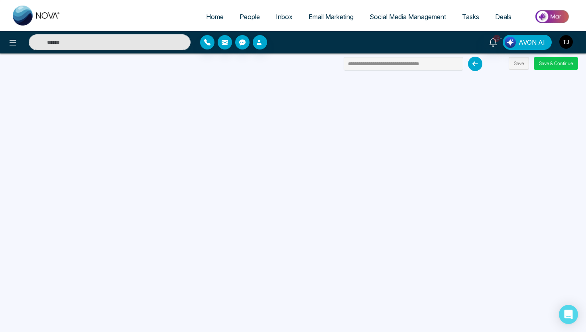
click at [565, 63] on button "Save & Continue" at bounding box center [556, 63] width 44 height 13
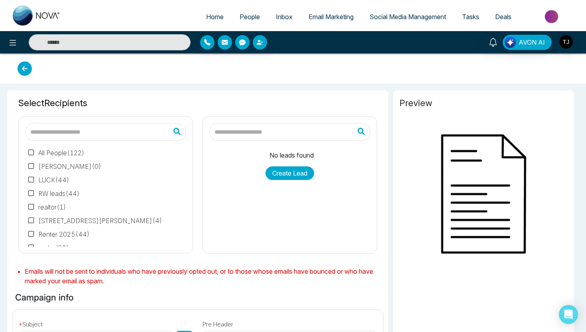
type input "**********"
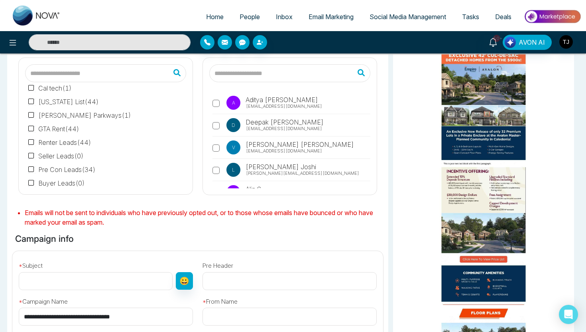
scroll to position [64, 0]
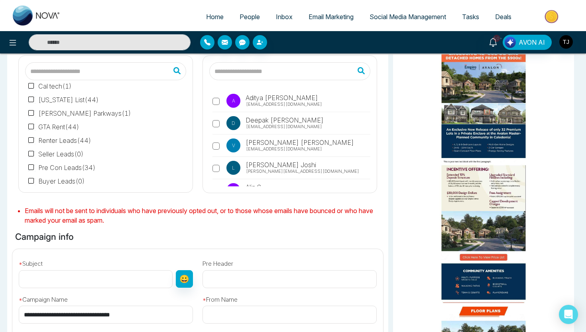
click at [343, 21] on link "Email Marketing" at bounding box center [331, 16] width 61 height 15
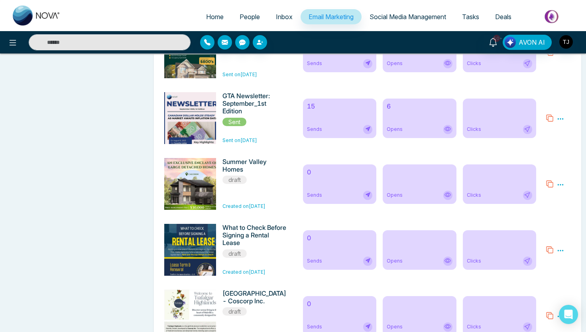
scroll to position [2922, 0]
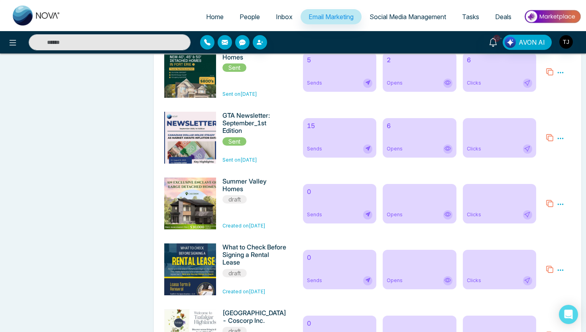
click at [326, 152] on div "15 Sends" at bounding box center [339, 137] width 73 height 39
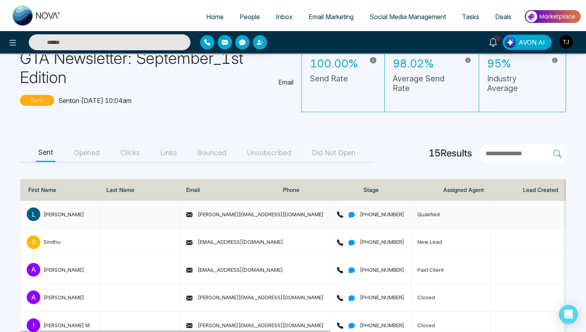
scroll to position [51, 0]
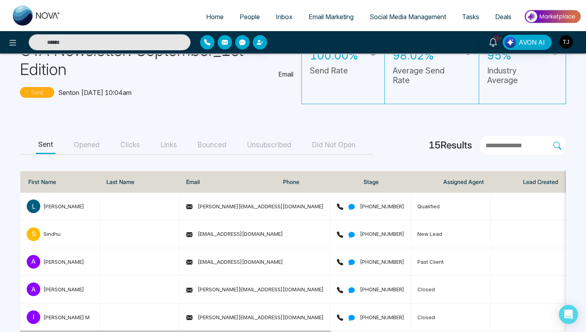
click at [85, 144] on button "Opened" at bounding box center [86, 145] width 31 height 18
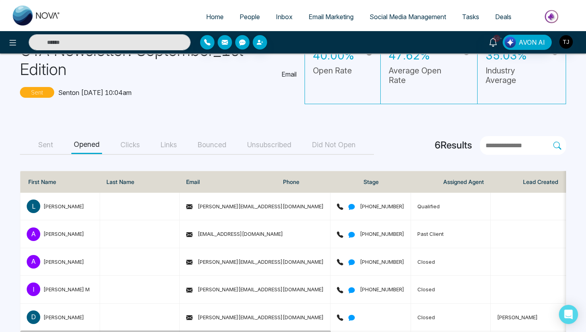
click at [137, 146] on button "Clicks" at bounding box center [130, 145] width 24 height 18
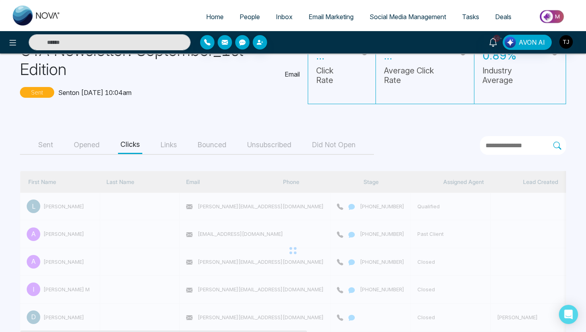
scroll to position [0, 0]
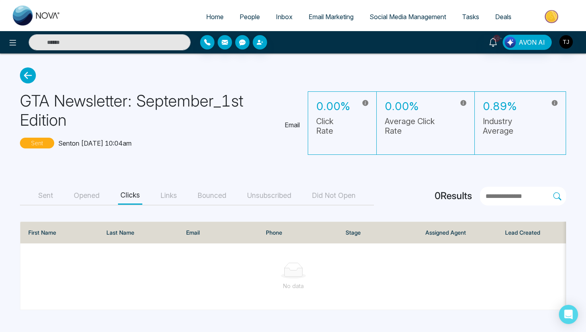
click at [85, 195] on button "Opened" at bounding box center [86, 196] width 31 height 18
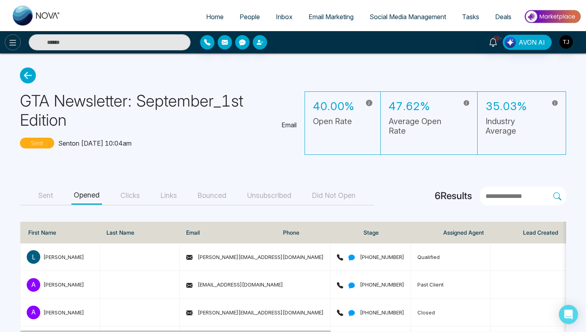
click at [14, 46] on icon at bounding box center [13, 43] width 10 height 10
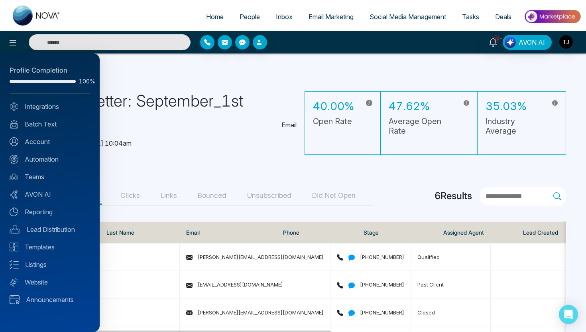
click at [531, 47] on div at bounding box center [293, 166] width 586 height 332
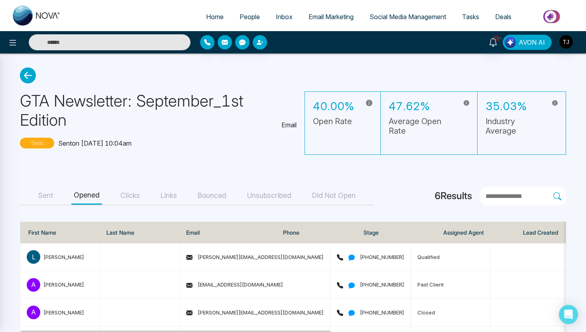
click at [531, 47] on span "AVON AI" at bounding box center [532, 43] width 26 height 10
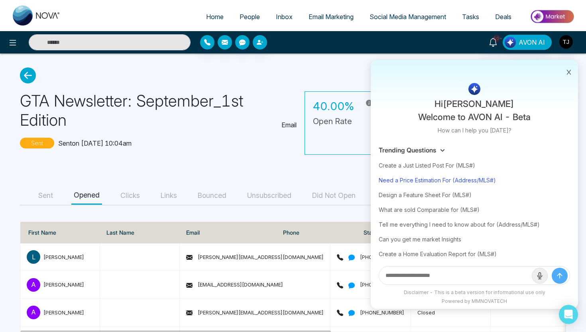
click at [416, 180] on div "Need a Price Estimation For (Address/MLS#)" at bounding box center [475, 180] width 192 height 15
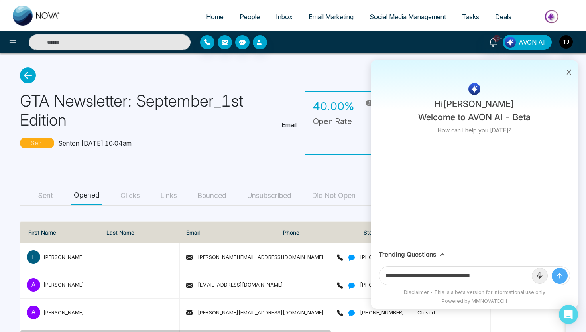
drag, startPoint x: 460, startPoint y: 275, endPoint x: 500, endPoint y: 275, distance: 39.9
click at [500, 275] on input "**********" at bounding box center [455, 276] width 153 height 18
paste input "**********"
type input "**********"
click at [552, 268] on button "submit" at bounding box center [560, 276] width 16 height 16
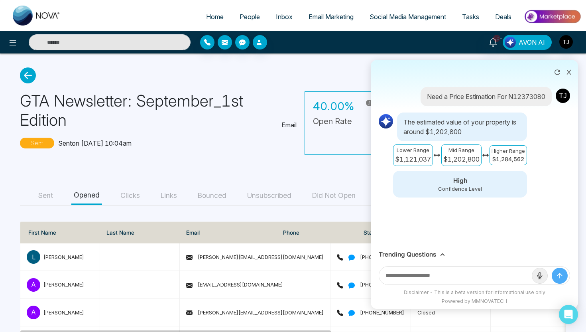
click at [440, 255] on div "Trending Questions" at bounding box center [475, 255] width 192 height 8
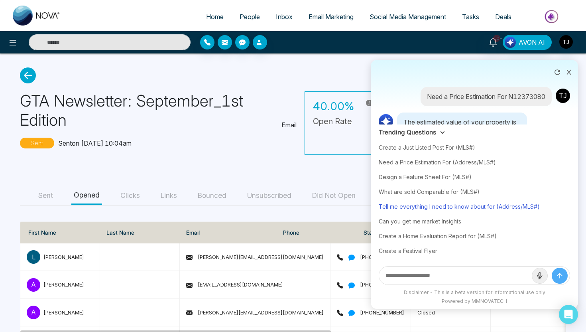
click at [460, 205] on div "Tell me everything I need to know about for (Address/MLS#)" at bounding box center [475, 206] width 192 height 15
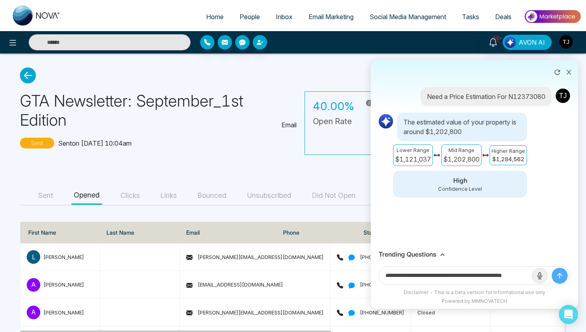
scroll to position [0, 19]
drag, startPoint x: 502, startPoint y: 277, endPoint x: 559, endPoint y: 278, distance: 57.1
click at [559, 278] on form "**********" at bounding box center [475, 275] width 192 height 19
paste input "**********"
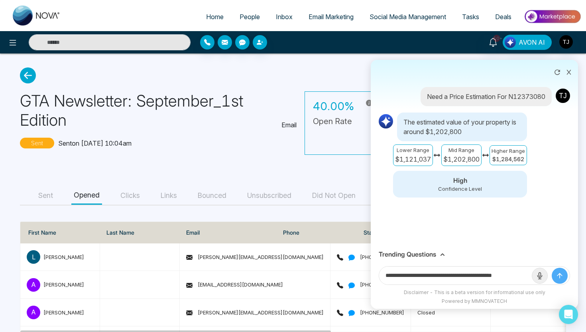
scroll to position [0, 6]
type input "**********"
click at [552, 268] on button "submit" at bounding box center [560, 276] width 16 height 16
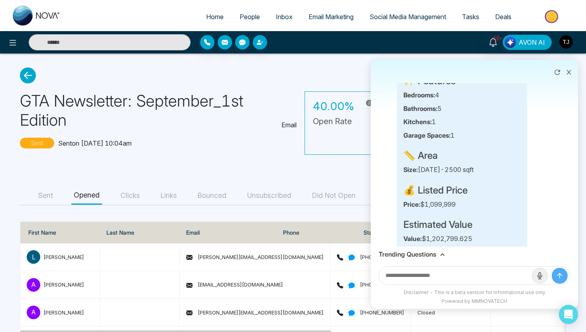
scroll to position [227, 0]
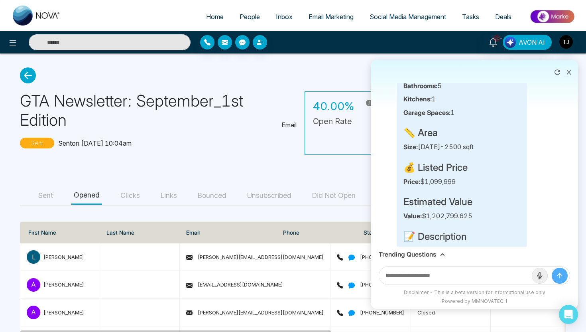
click at [420, 254] on h3 "Trending Questions" at bounding box center [407, 255] width 57 height 8
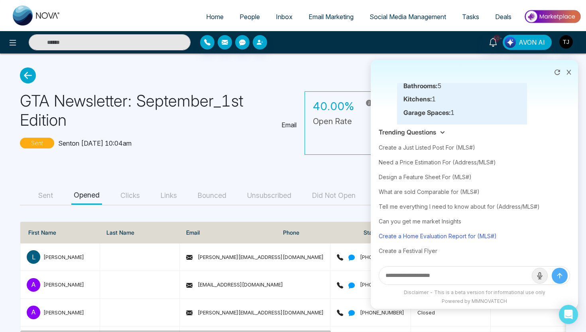
click at [432, 240] on div "Create a Home Evaluation Report for (MLS#)" at bounding box center [475, 236] width 192 height 15
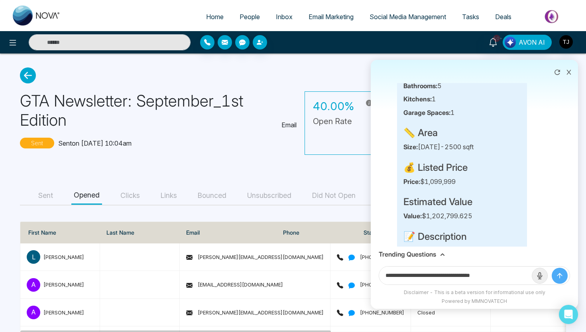
drag, startPoint x: 484, startPoint y: 276, endPoint x: 529, endPoint y: 276, distance: 45.9
click at [529, 276] on input "**********" at bounding box center [455, 276] width 153 height 18
paste input "**********"
type input "**********"
click at [552, 268] on button "submit" at bounding box center [560, 276] width 16 height 16
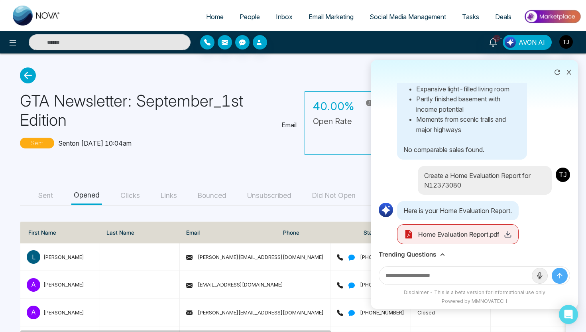
scroll to position [505, 0]
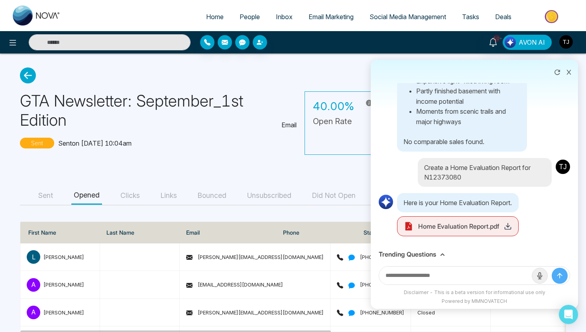
click at [508, 230] on icon at bounding box center [508, 226] width 8 height 8
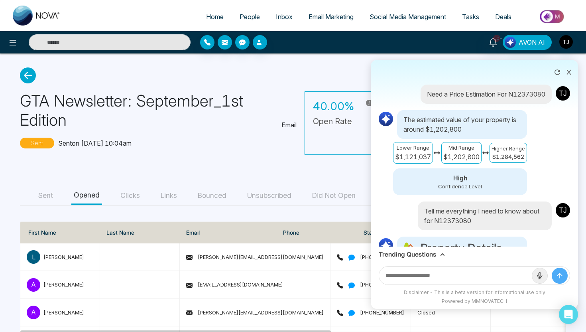
scroll to position [0, 0]
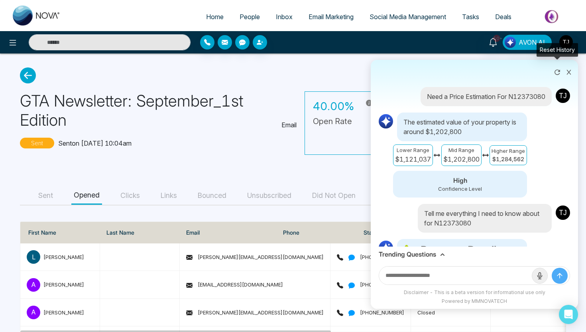
click at [569, 73] on icon at bounding box center [570, 72] width 6 height 6
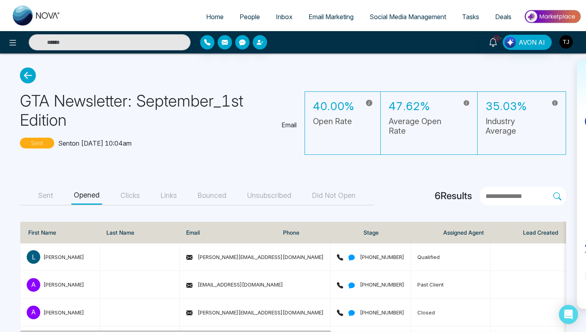
click at [503, 18] on span "Deals" at bounding box center [504, 17] width 16 height 8
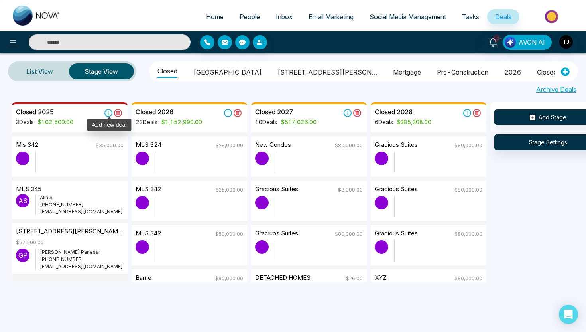
click at [107, 116] on icon at bounding box center [109, 113] width 8 height 8
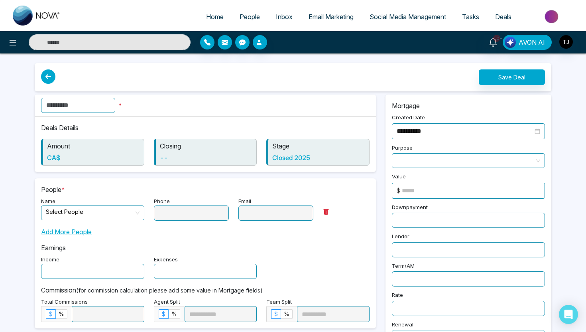
click at [102, 104] on input "text" at bounding box center [78, 105] width 74 height 15
type input "***"
click at [61, 221] on div "Add More People" at bounding box center [205, 229] width 329 height 16
click at [65, 211] on input "search" at bounding box center [90, 212] width 88 height 12
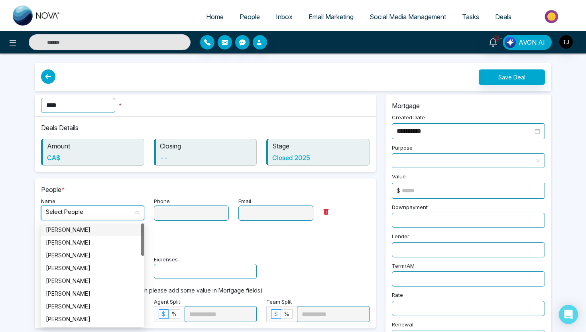
click at [70, 232] on div "[PERSON_NAME]" at bounding box center [93, 229] width 94 height 9
type input "**********"
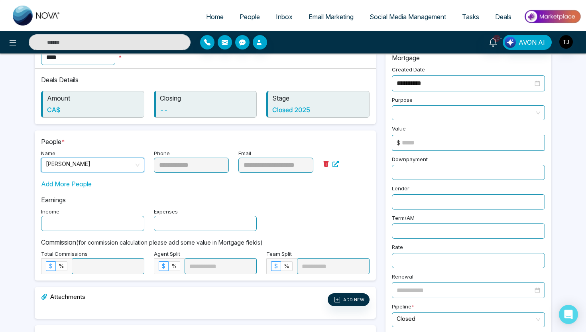
scroll to position [62, 0]
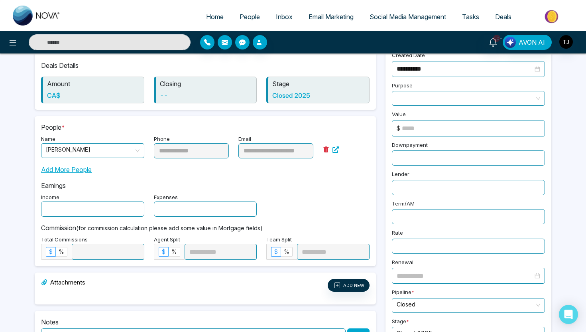
click at [91, 207] on input "text" at bounding box center [92, 208] width 103 height 15
click at [175, 207] on input "text" at bounding box center [205, 208] width 103 height 15
click at [452, 88] on div "Purpose" at bounding box center [468, 93] width 163 height 26
click at [453, 93] on span at bounding box center [469, 98] width 144 height 14
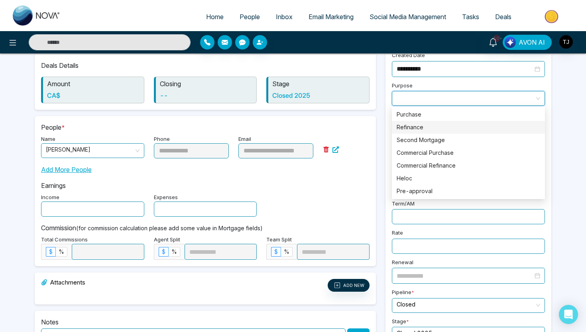
click at [436, 126] on div "Refinance" at bounding box center [469, 127] width 144 height 9
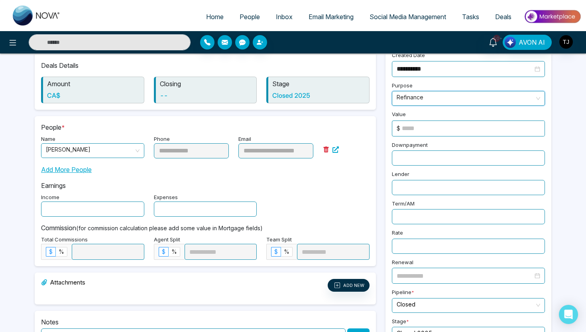
click at [432, 124] on input at bounding box center [473, 128] width 143 height 15
type input "******"
click at [419, 152] on input "text" at bounding box center [468, 157] width 153 height 15
type input "*****"
click at [63, 250] on span "%" at bounding box center [62, 251] width 6 height 7
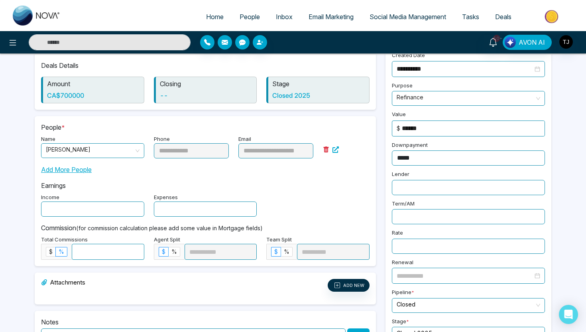
click at [93, 253] on input at bounding box center [108, 251] width 72 height 15
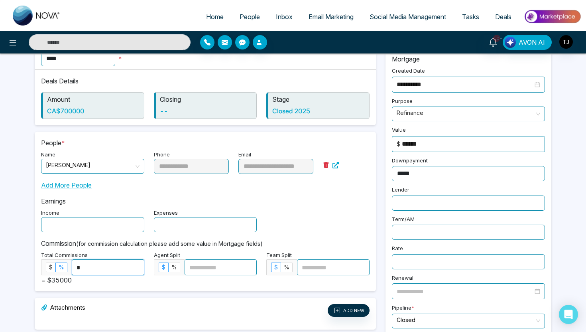
scroll to position [0, 0]
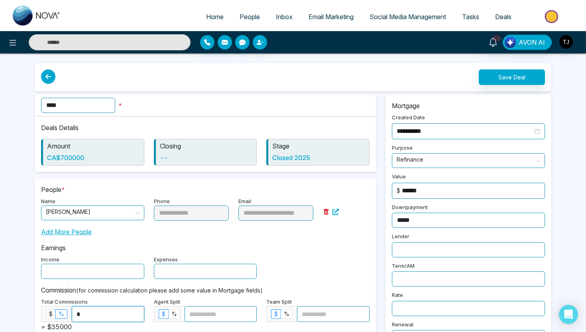
type input "*"
click at [505, 75] on button "Save Deal" at bounding box center [512, 77] width 66 height 16
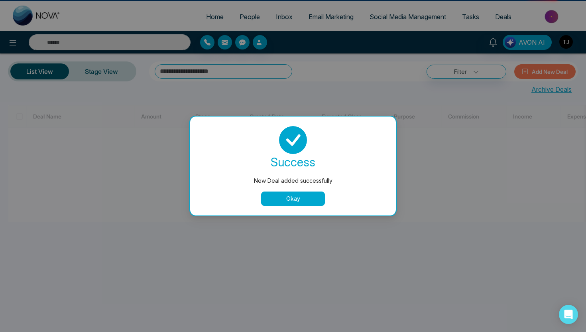
click at [286, 200] on button "Okay" at bounding box center [293, 199] width 64 height 14
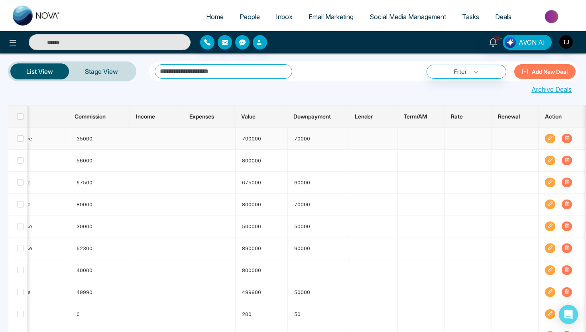
scroll to position [0, 419]
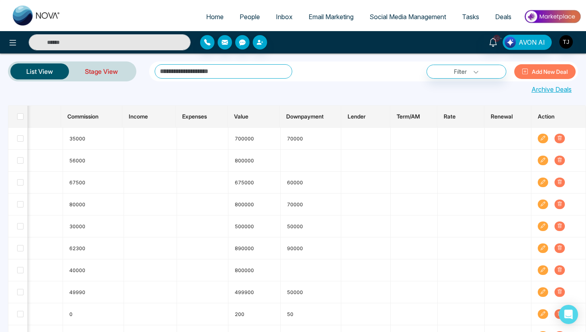
click at [111, 70] on link "Stage View" at bounding box center [101, 71] width 65 height 19
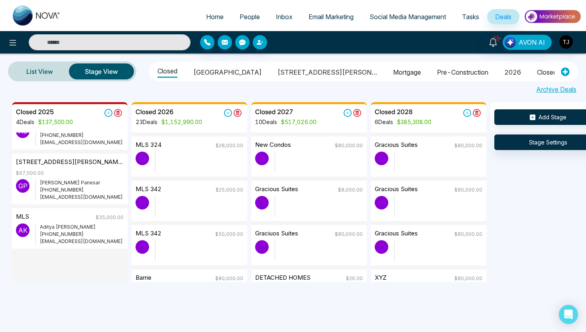
scroll to position [103, 0]
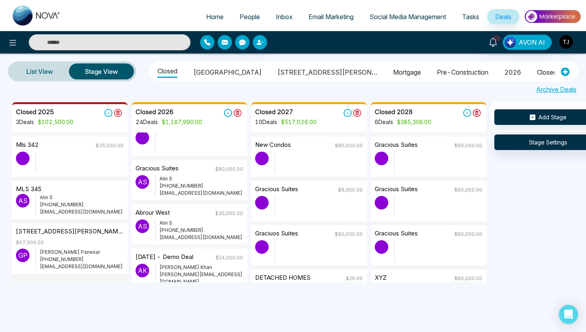
scroll to position [1032, 0]
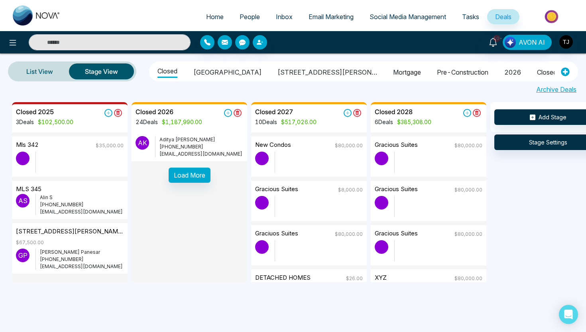
click at [249, 18] on span "People" at bounding box center [250, 17] width 20 height 8
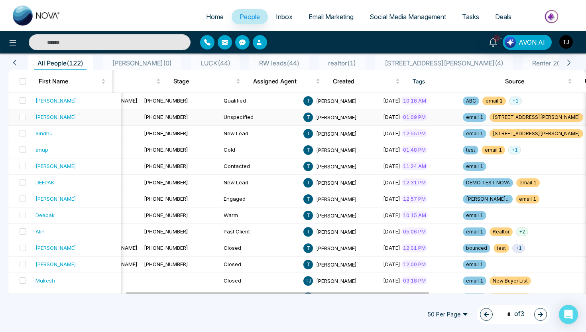
scroll to position [0, 228]
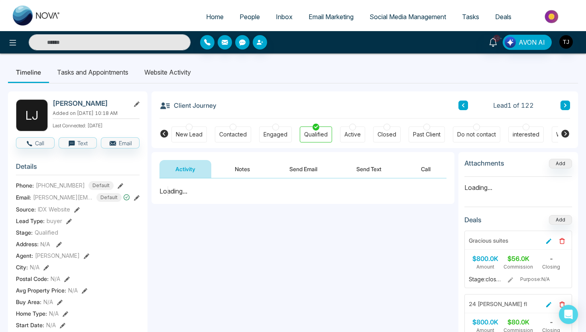
click at [183, 71] on li "Website Activity" at bounding box center [167, 72] width 63 height 22
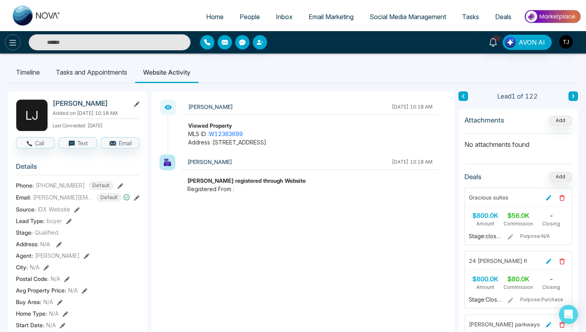
click at [18, 39] on button at bounding box center [13, 42] width 16 height 16
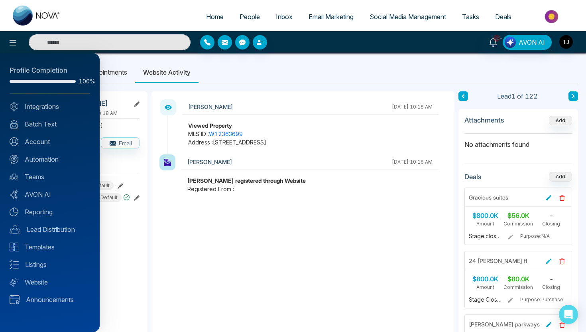
click at [41, 223] on div "Profile Completion 100% Integrations Batch Text Account Automation Teams AVON A…" at bounding box center [50, 192] width 100 height 278
click at [41, 229] on link "Lead Distribution" at bounding box center [50, 230] width 81 height 10
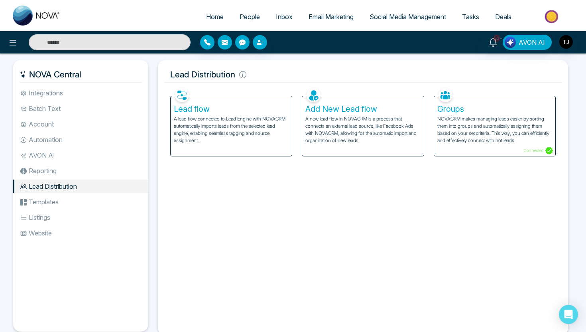
click at [198, 123] on p "A lead flow connected to Lead Engine with NOVACRM automatically imports leads f…" at bounding box center [231, 129] width 115 height 29
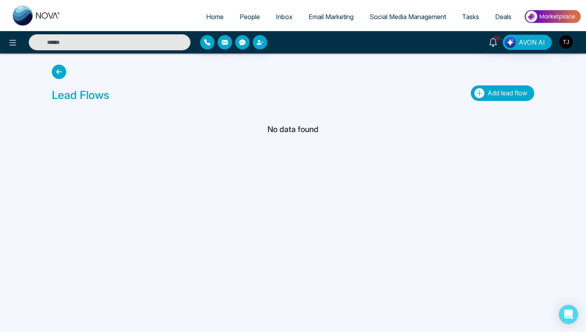
click at [507, 95] on span "Add lead flow" at bounding box center [508, 93] width 40 height 8
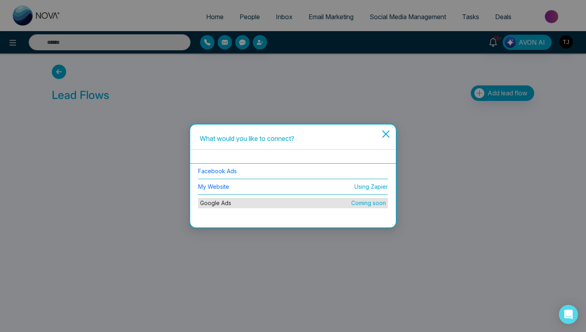
click at [393, 129] on button "Close" at bounding box center [386, 138] width 20 height 28
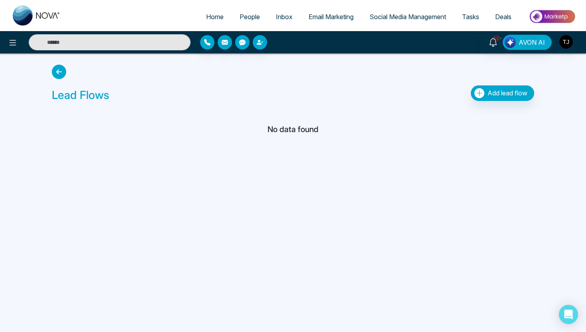
click at [559, 16] on img at bounding box center [553, 17] width 58 height 18
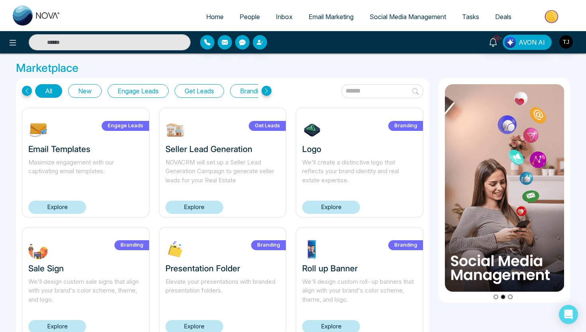
click at [211, 91] on button "Get Leads" at bounding box center [199, 91] width 49 height 14
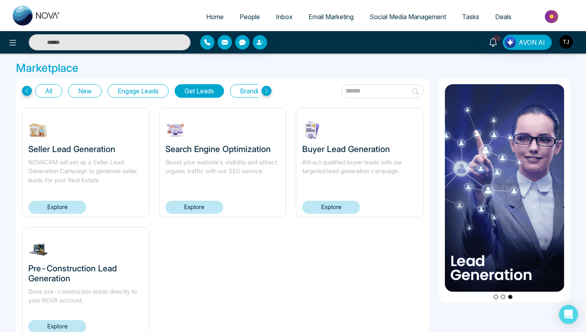
click at [217, 18] on span "Home" at bounding box center [215, 17] width 18 height 8
select select "*"
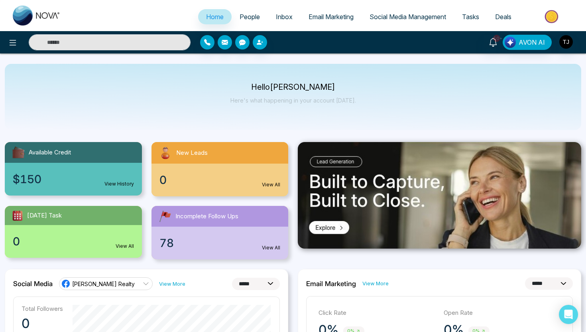
click at [0, 45] on div at bounding box center [97, 42] width 195 height 16
click at [7, 45] on button at bounding box center [13, 42] width 16 height 16
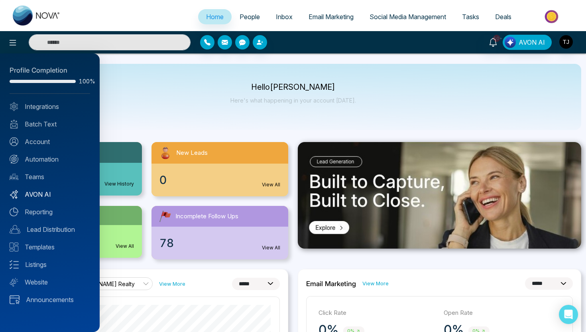
click at [42, 191] on link "AVON AI" at bounding box center [50, 195] width 81 height 10
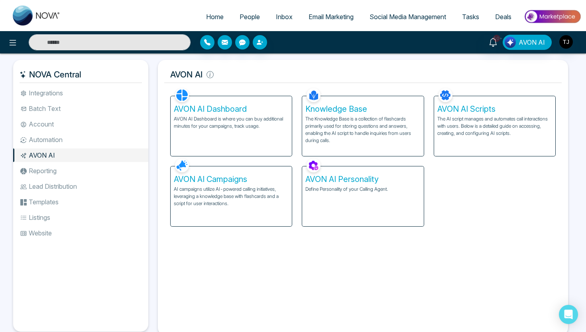
click at [342, 196] on div "AVON AI Personality Define Personality of your Calling Agent." at bounding box center [362, 196] width 121 height 60
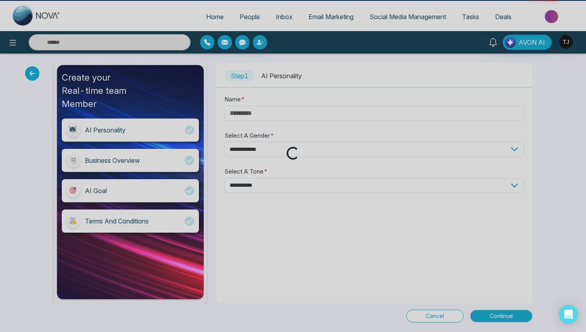
type input "****"
select select "****"
select select "*******"
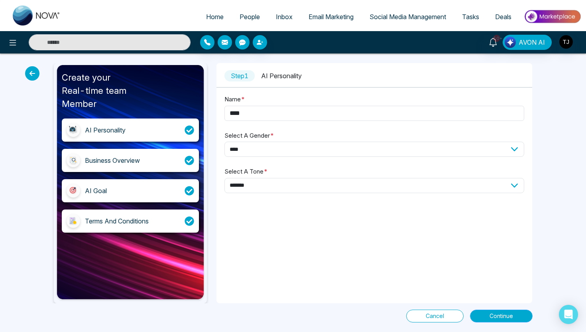
click at [492, 312] on span "Continue" at bounding box center [502, 316] width 24 height 9
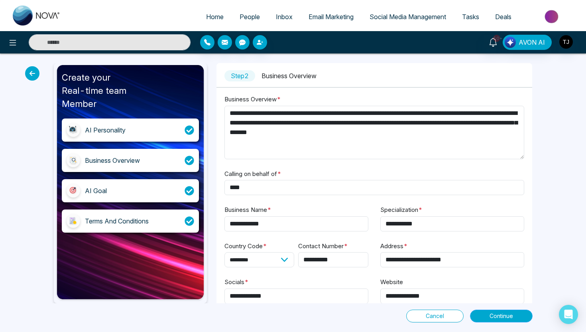
click at [521, 315] on button "Continue" at bounding box center [501, 316] width 63 height 13
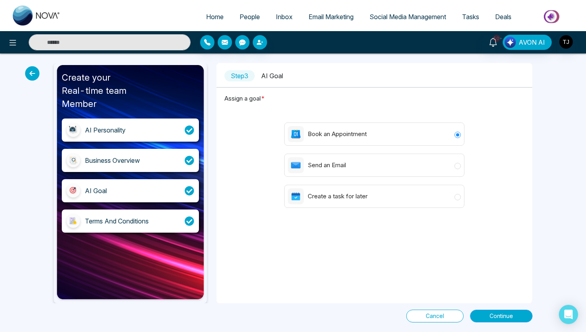
click at [490, 314] on span "Continue" at bounding box center [502, 316] width 24 height 9
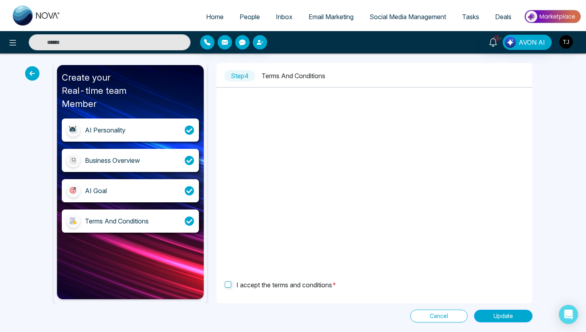
click at [492, 317] on button "Update" at bounding box center [503, 316] width 59 height 13
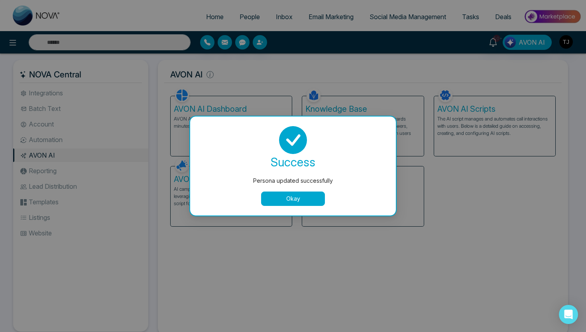
click at [302, 197] on button "Okay" at bounding box center [293, 199] width 64 height 14
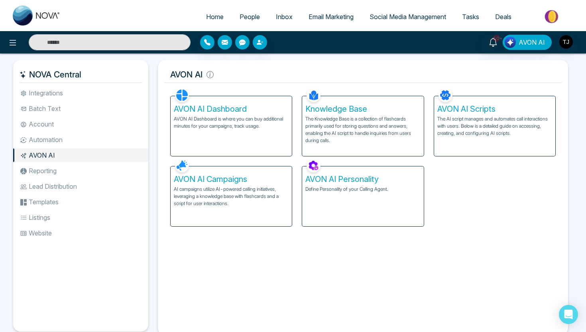
click at [233, 119] on p "AVON AI Dashboard is where you can buy additional minutes for your campaigns, t…" at bounding box center [231, 122] width 115 height 14
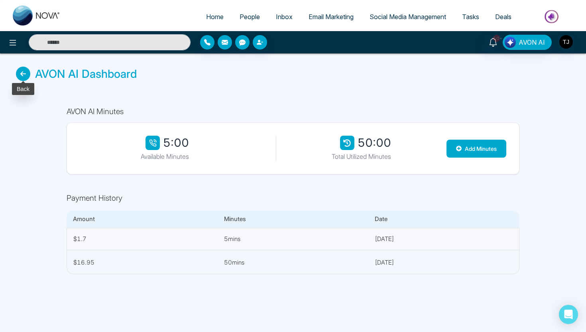
click at [26, 72] on icon at bounding box center [23, 74] width 14 height 14
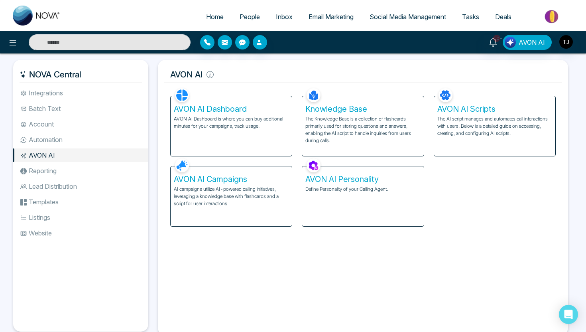
click at [228, 194] on p "AI campaigns utilize AI-powered calling initiatives, leveraging a knowledge bas…" at bounding box center [231, 197] width 115 height 22
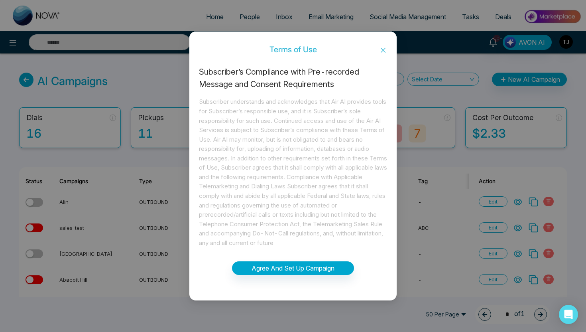
click at [384, 47] on icon "close" at bounding box center [383, 50] width 6 height 6
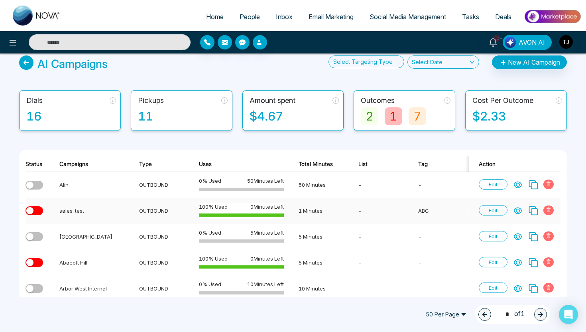
scroll to position [18, 0]
click at [520, 212] on icon at bounding box center [518, 210] width 8 height 8
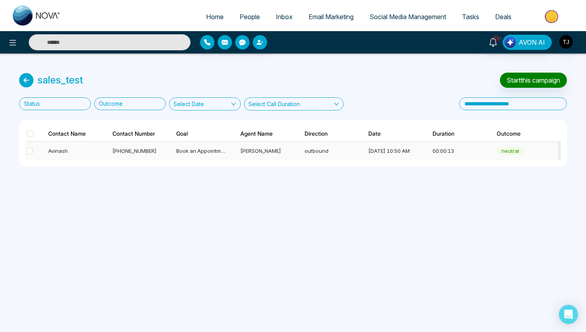
click at [438, 149] on div "00:00:13" at bounding box center [457, 151] width 49 height 8
